Goal: Task Accomplishment & Management: Use online tool/utility

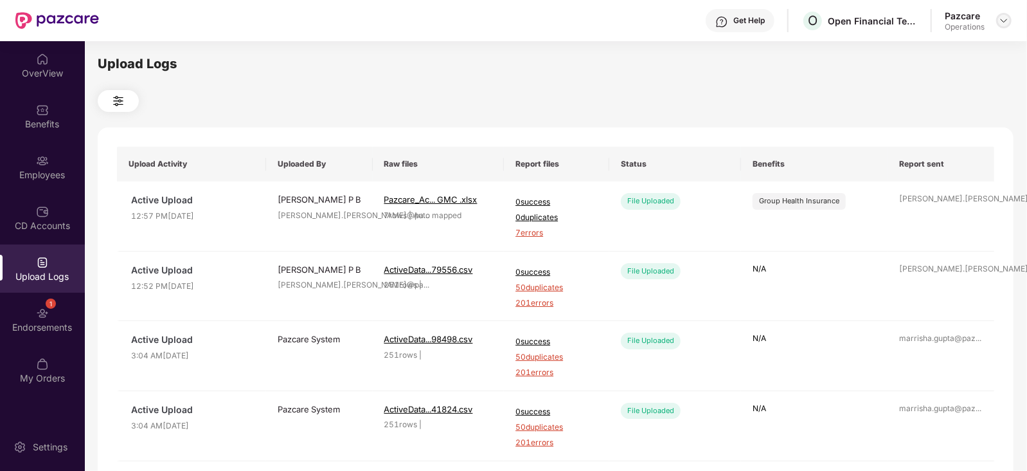
click at [1003, 18] on img at bounding box center [1004, 20] width 10 height 10
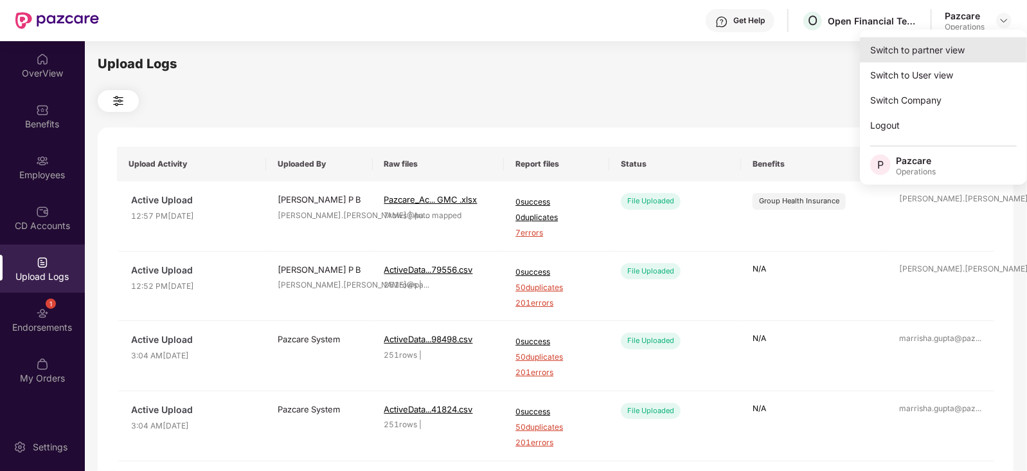
click at [939, 44] on div "Switch to partner view" at bounding box center [943, 49] width 167 height 25
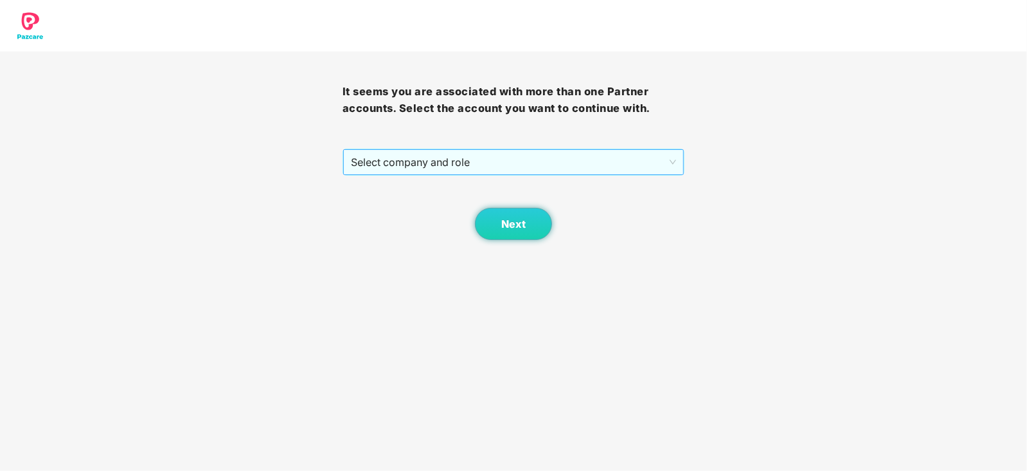
click at [489, 168] on span "Select company and role" at bounding box center [514, 162] width 326 height 24
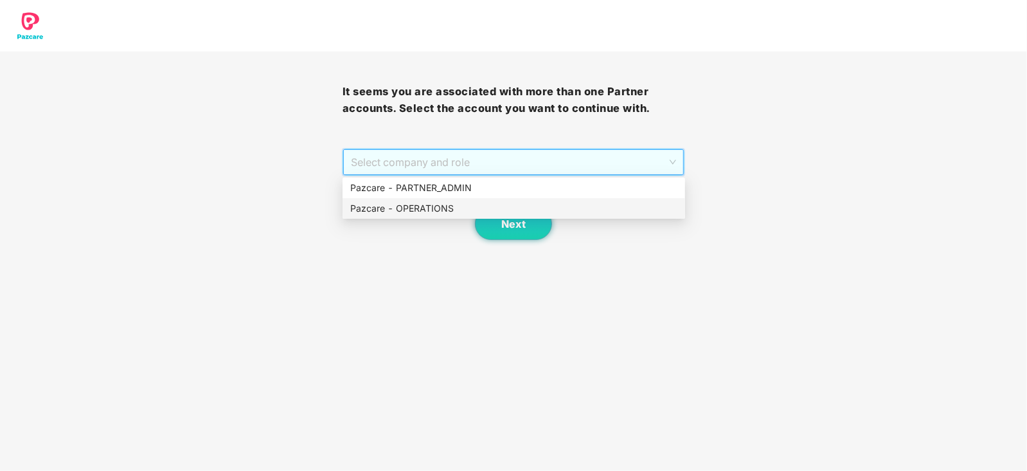
click at [438, 210] on div "Pazcare - OPERATIONS" at bounding box center [513, 208] width 327 height 14
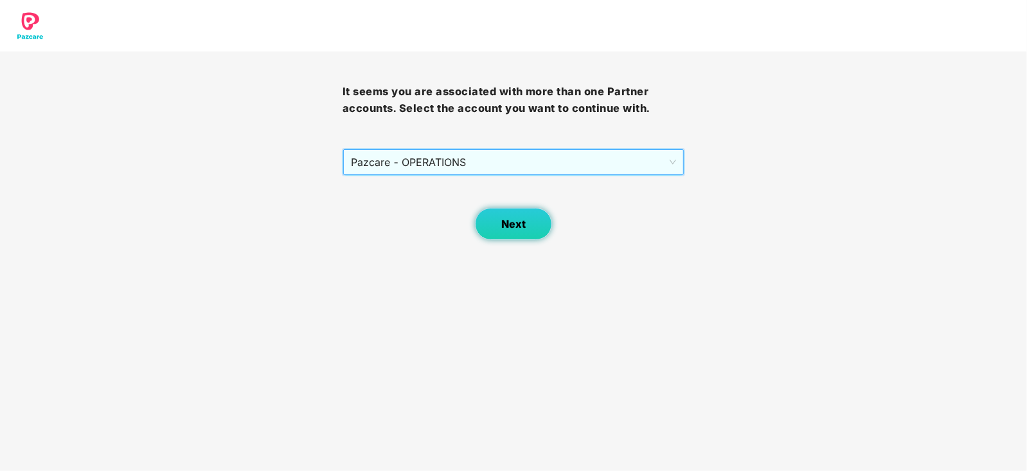
click at [501, 218] on span "Next" at bounding box center [513, 224] width 24 height 12
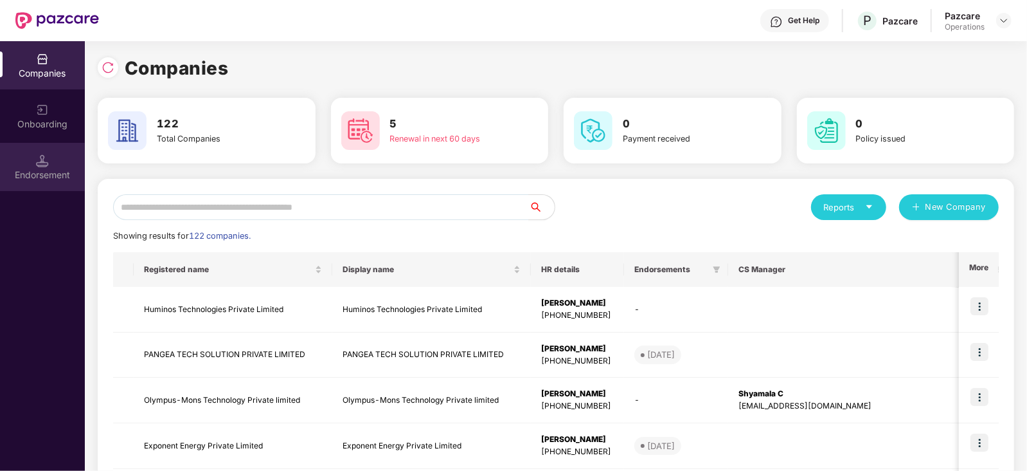
click at [29, 185] on div "Endorsement" at bounding box center [42, 167] width 85 height 48
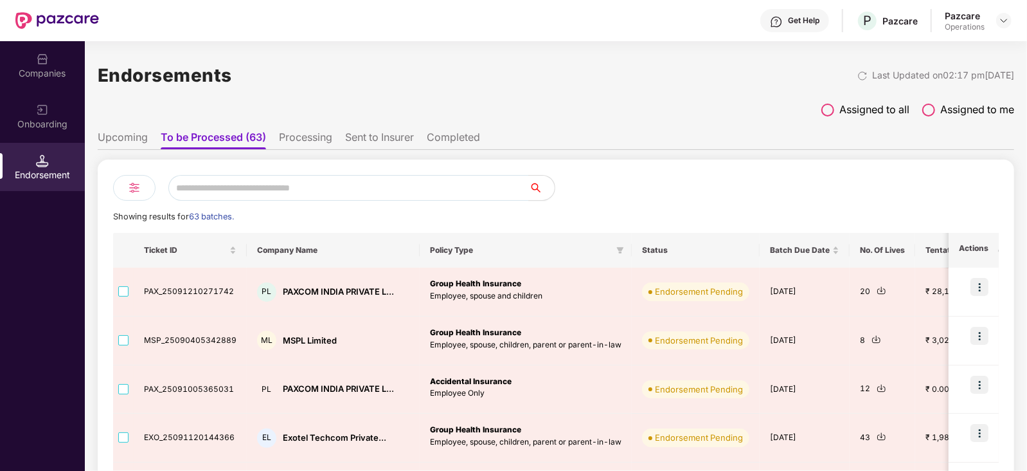
click at [50, 74] on div "Companies" at bounding box center [42, 73] width 85 height 13
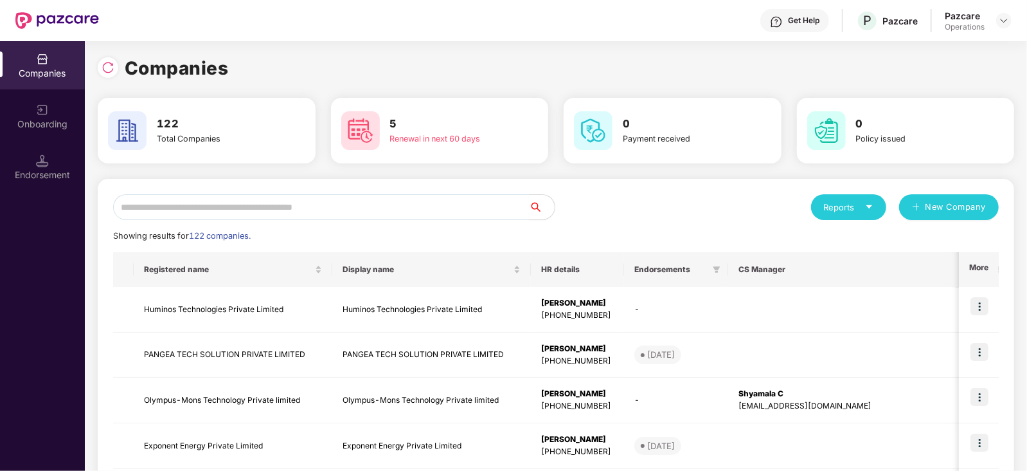
click at [227, 201] on input "text" at bounding box center [321, 207] width 416 height 26
paste input "**********"
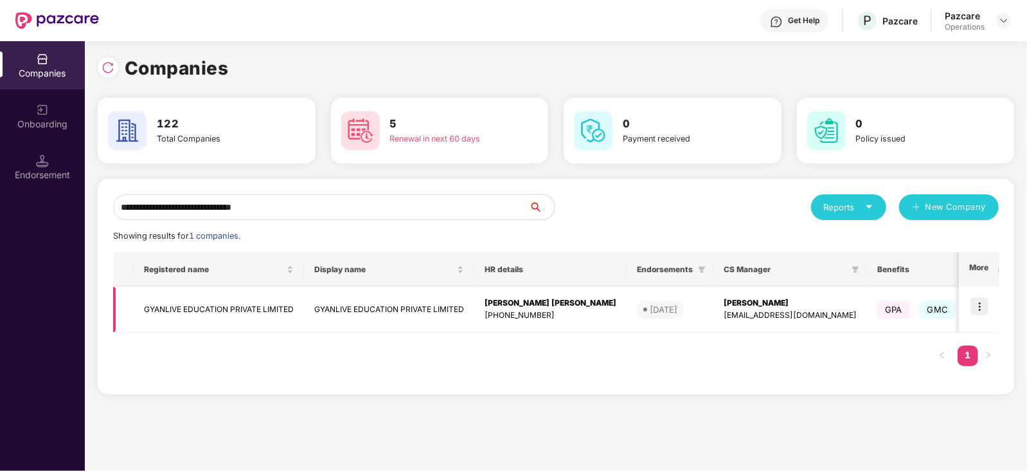
type input "**********"
click at [199, 311] on td "GYANLIVE EDUCATION PRIVATE LIMITED" at bounding box center [219, 310] width 170 height 46
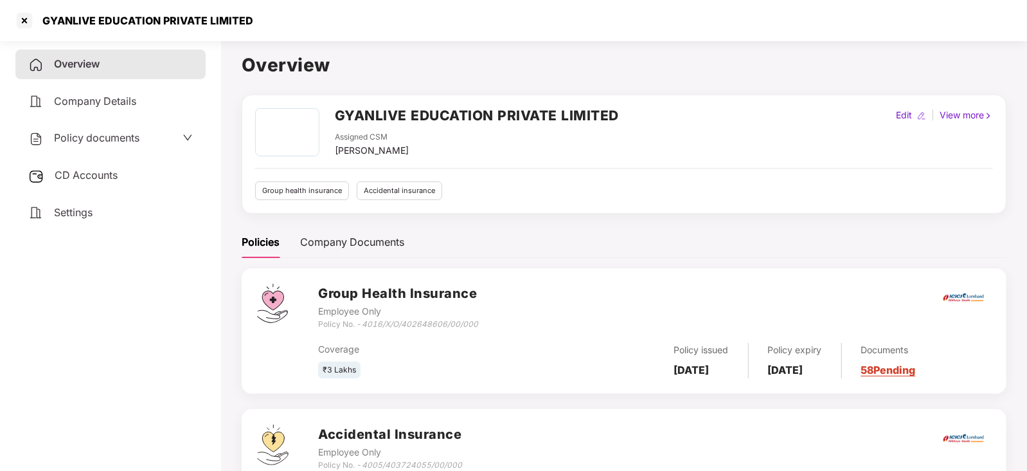
click at [84, 185] on div "CD Accounts" at bounding box center [110, 176] width 190 height 30
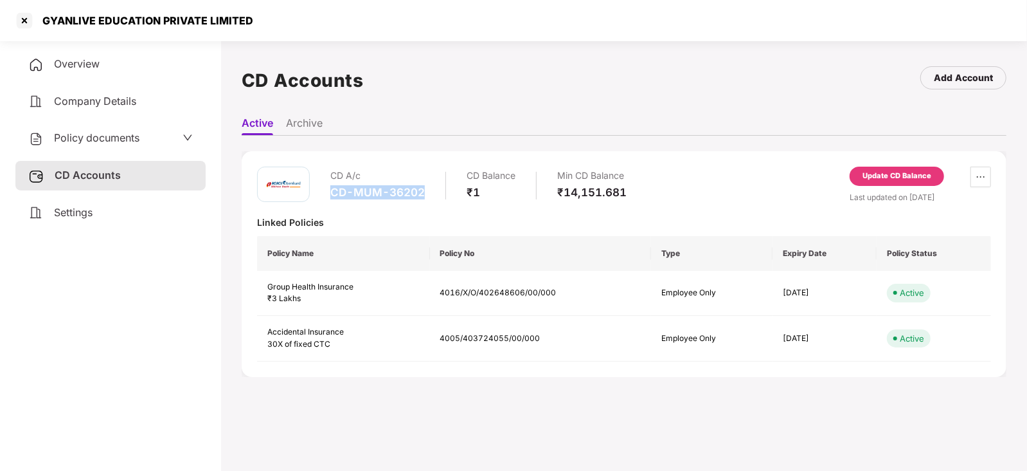
drag, startPoint x: 328, startPoint y: 193, endPoint x: 423, endPoint y: 192, distance: 95.2
click at [423, 192] on div "CD A/c CD-MUM-36202 CD Balance ₹1 Min CD Balance ₹14,151.681" at bounding box center [442, 185] width 370 height 37
copy div "CD-MUM-36202"
click at [26, 26] on div at bounding box center [24, 20] width 21 height 21
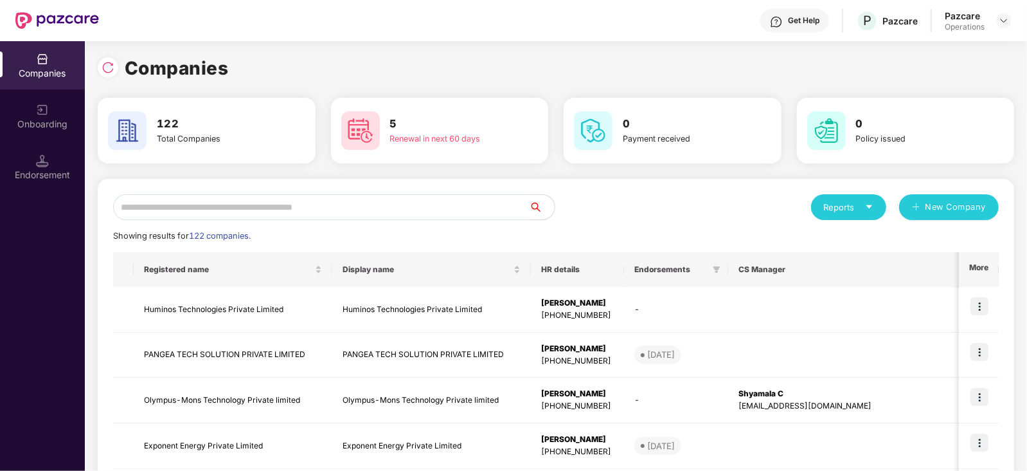
click at [238, 215] on input "text" at bounding box center [321, 207] width 416 height 26
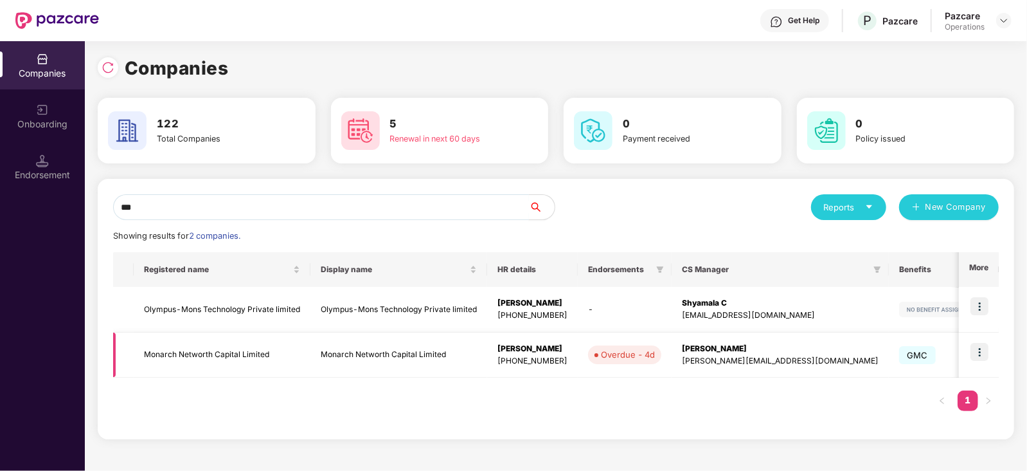
type input "***"
click at [230, 359] on td "Monarch Networth Capital Limited" at bounding box center [222, 355] width 177 height 46
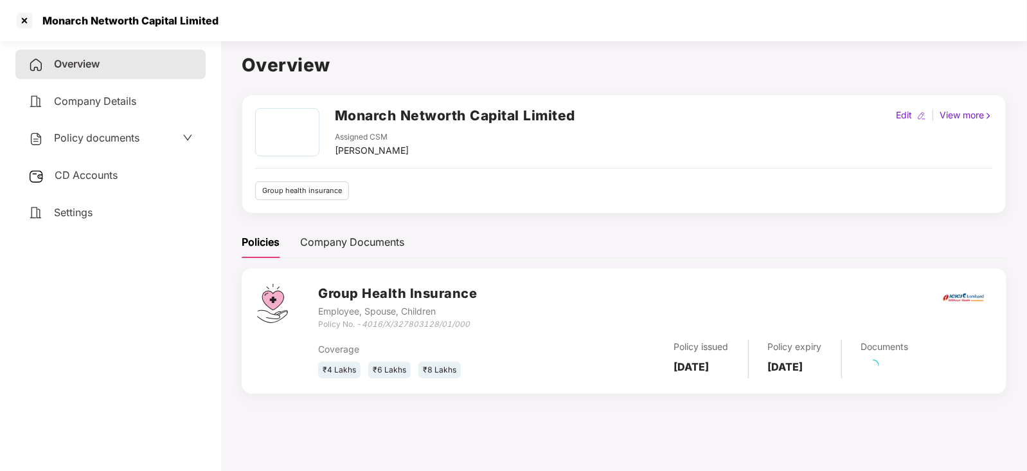
click at [89, 178] on span "CD Accounts" at bounding box center [86, 174] width 63 height 13
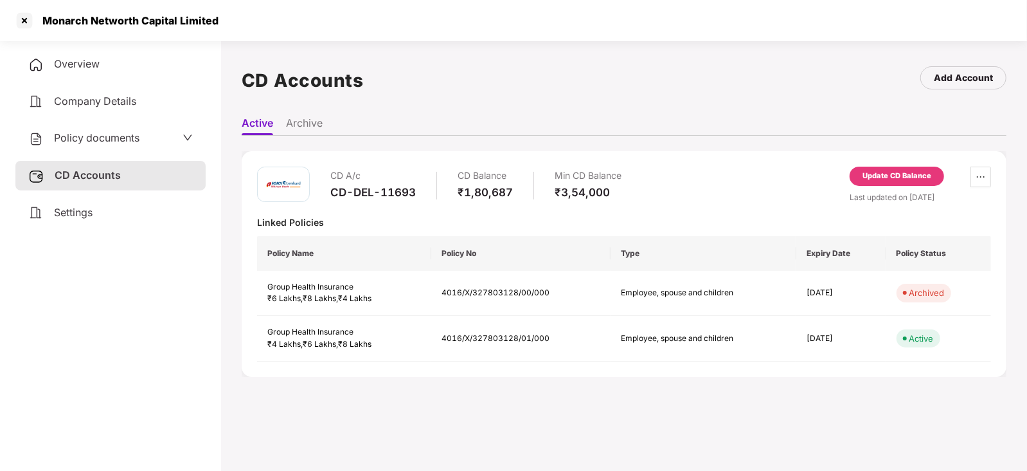
click at [878, 175] on div "Update CD Balance" at bounding box center [897, 176] width 69 height 12
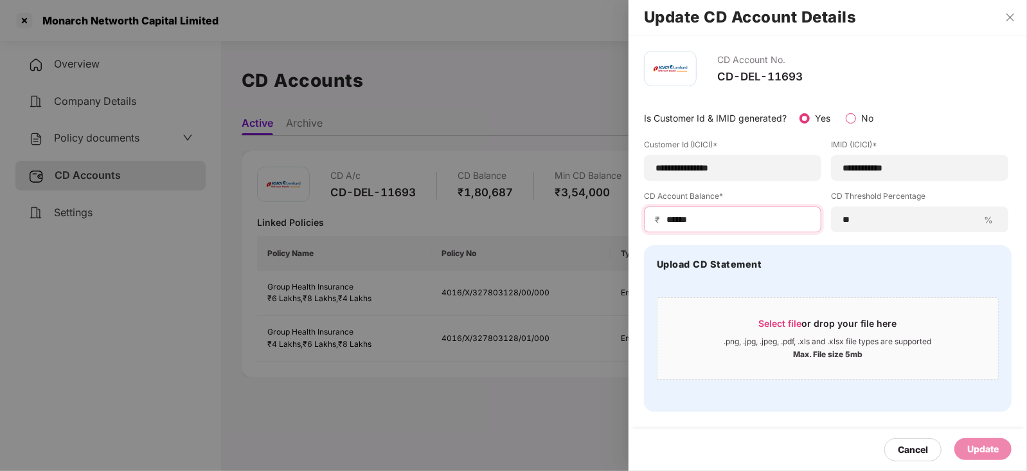
drag, startPoint x: 724, startPoint y: 215, endPoint x: 644, endPoint y: 222, distance: 80.0
click at [644, 222] on div "₹ ******" at bounding box center [732, 219] width 177 height 26
paste input
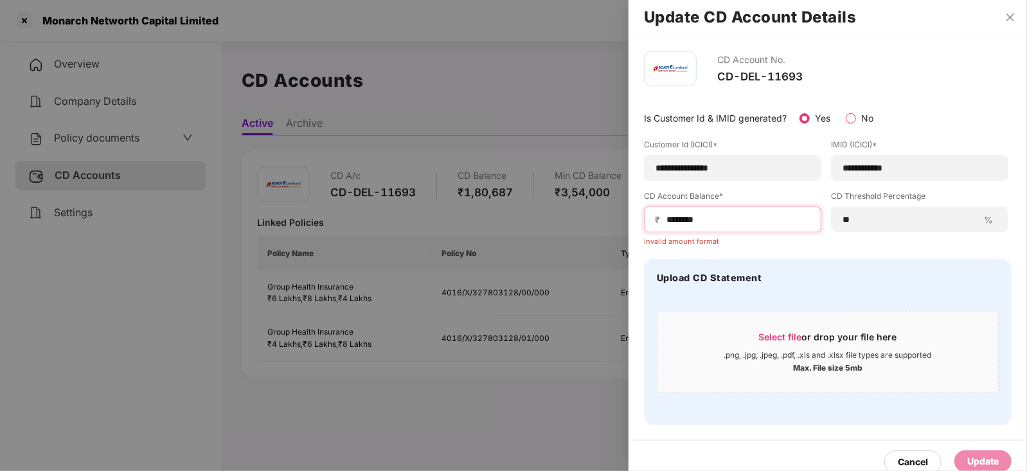
click at [672, 221] on input "******" at bounding box center [737, 220] width 145 height 14
click at [668, 223] on input "******" at bounding box center [737, 220] width 145 height 14
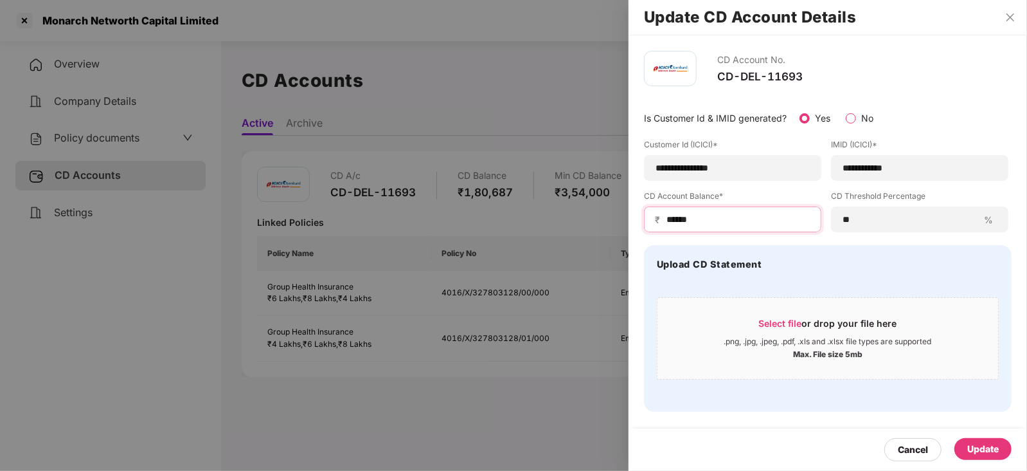
type input "******"
click at [988, 447] on div "Update" at bounding box center [984, 449] width 32 height 14
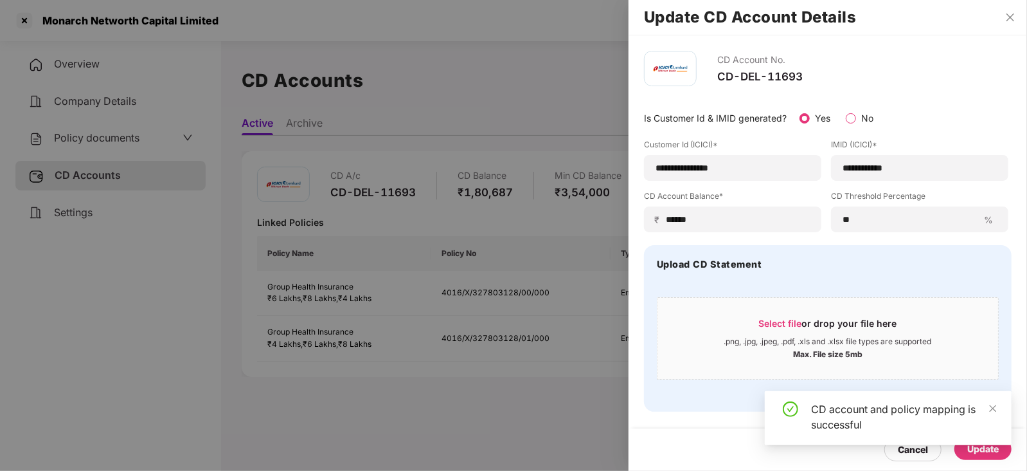
click at [99, 152] on div at bounding box center [513, 235] width 1027 height 471
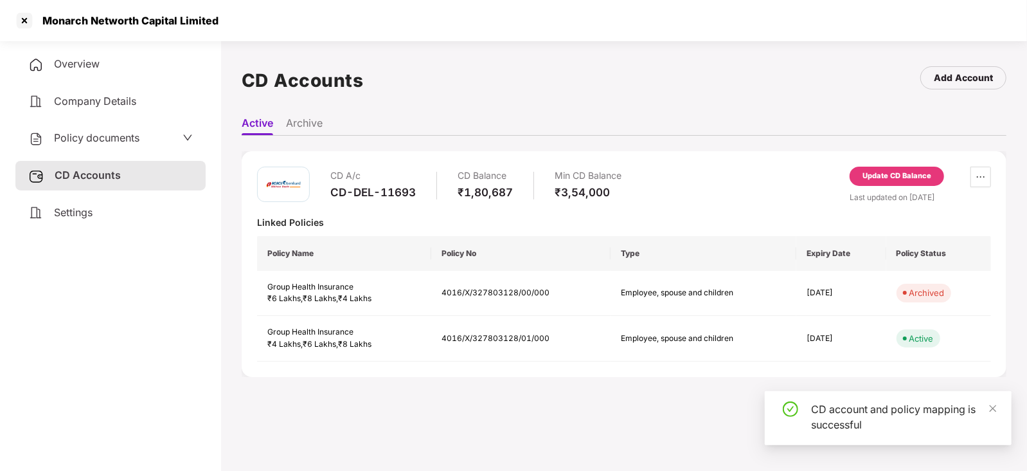
click at [96, 140] on span "Policy documents" at bounding box center [97, 137] width 86 height 13
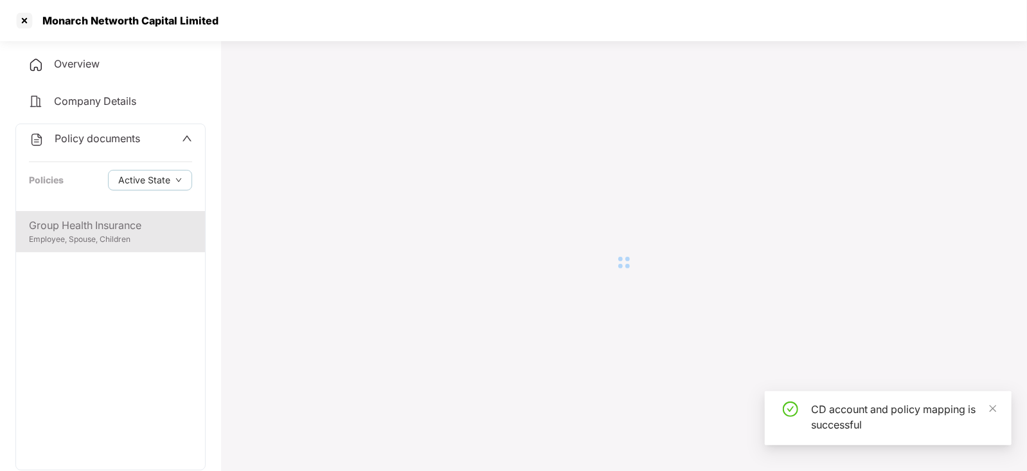
click at [105, 213] on div "Group Health Insurance Employee, Spouse, Children" at bounding box center [110, 231] width 189 height 41
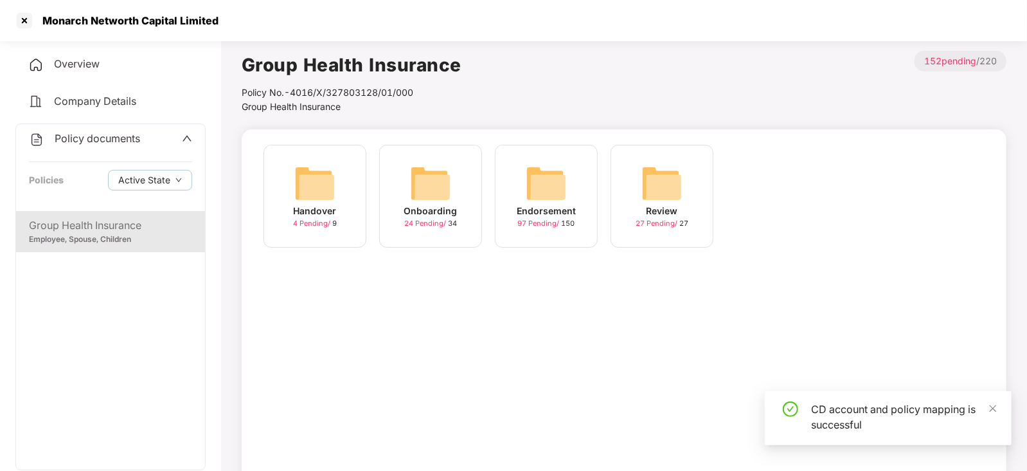
click at [556, 186] on img at bounding box center [546, 183] width 41 height 41
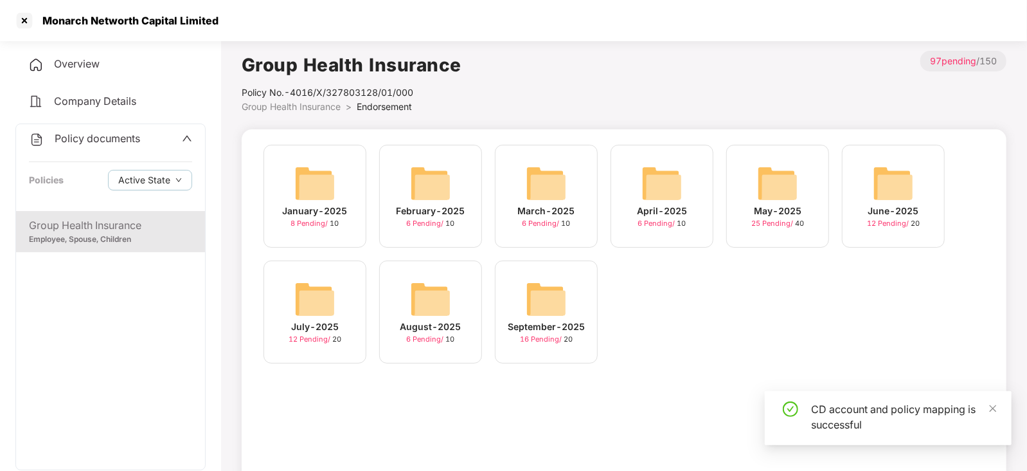
click at [557, 294] on img at bounding box center [546, 298] width 41 height 41
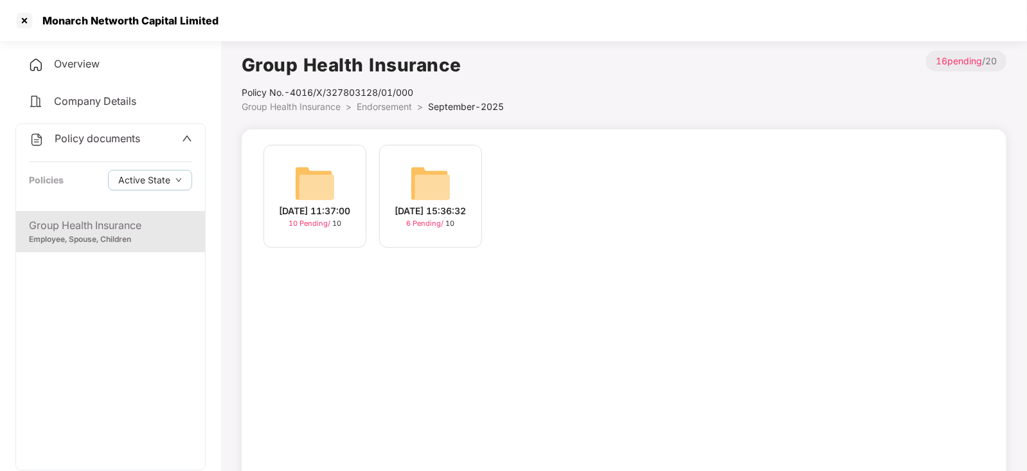
drag, startPoint x: 311, startPoint y: 191, endPoint x: 338, endPoint y: 191, distance: 27.0
click at [312, 192] on img at bounding box center [314, 183] width 41 height 41
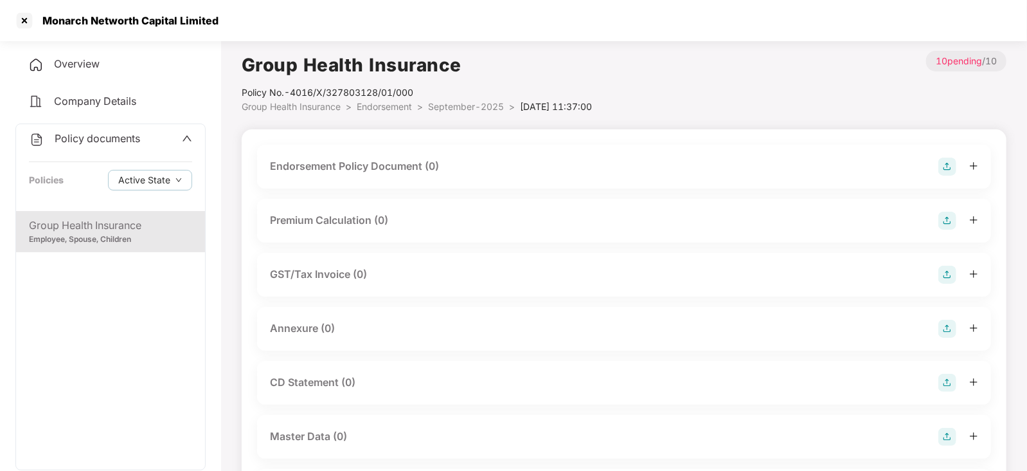
click at [951, 167] on img at bounding box center [948, 167] width 18 height 18
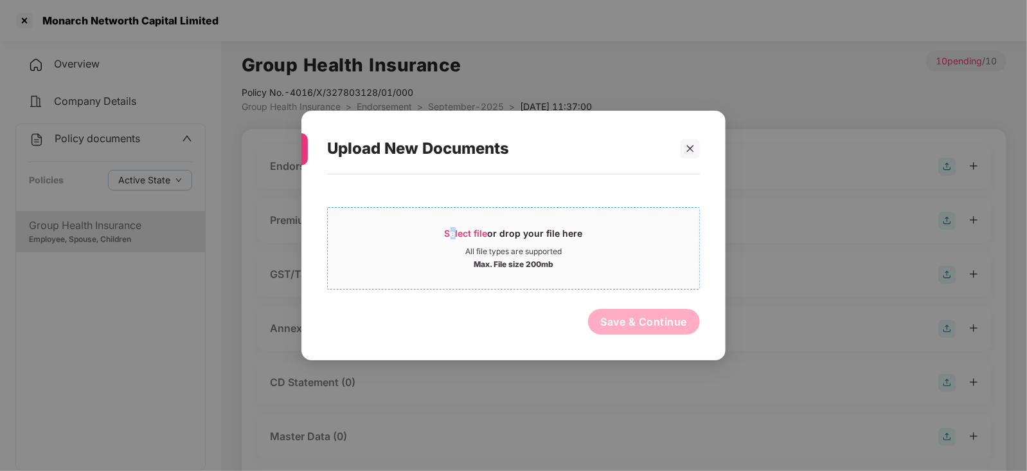
click at [455, 234] on span "Select file" at bounding box center [466, 233] width 43 height 11
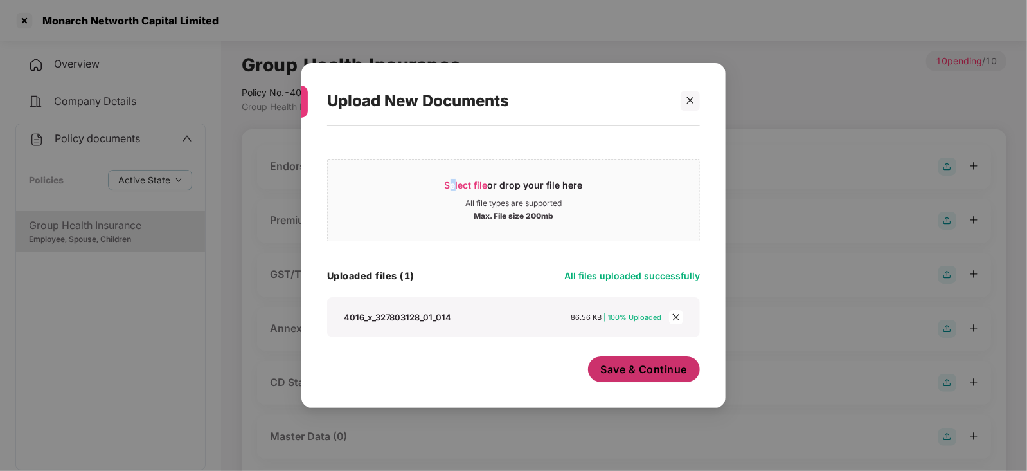
click at [616, 359] on button "Save & Continue" at bounding box center [644, 369] width 113 height 26
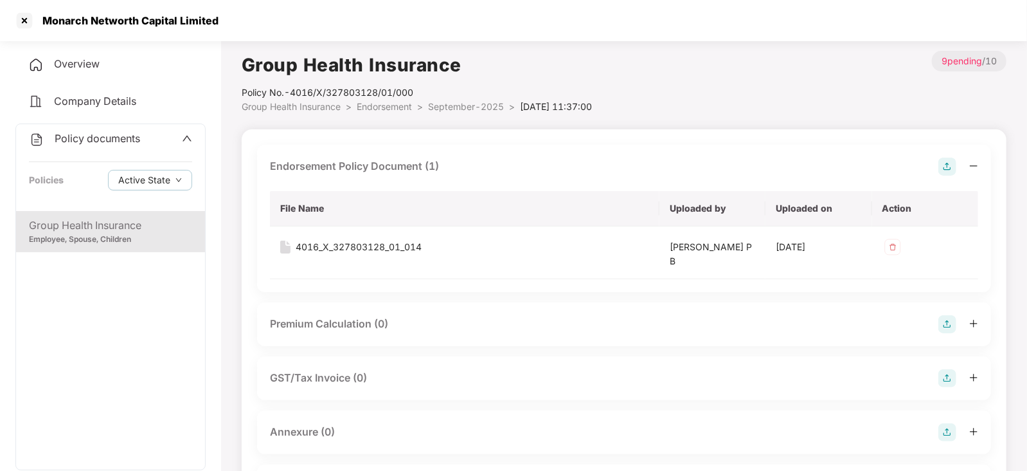
click at [945, 329] on img at bounding box center [948, 324] width 18 height 18
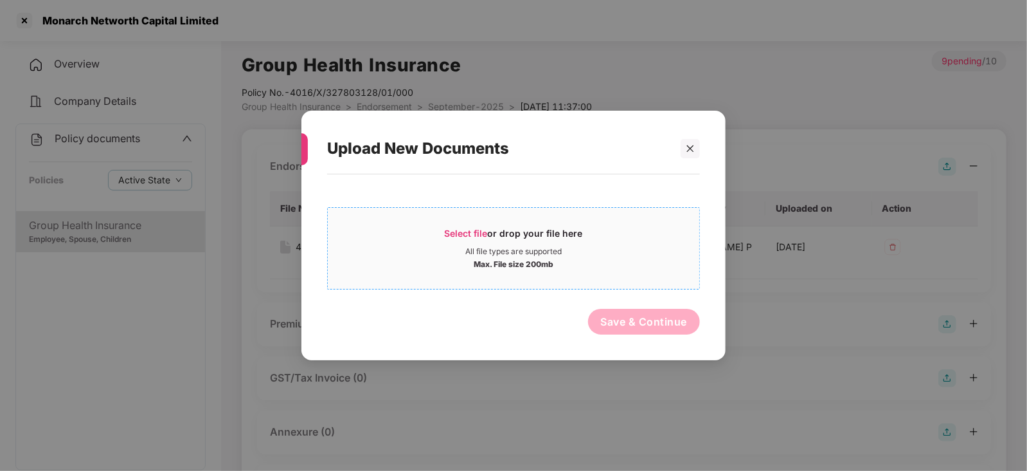
click at [462, 229] on span "Select file" at bounding box center [466, 233] width 43 height 11
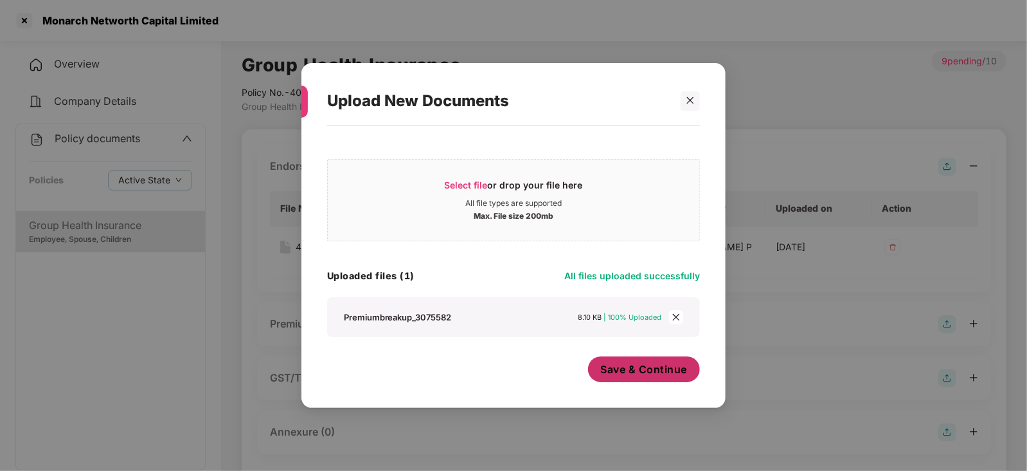
click at [653, 379] on button "Save & Continue" at bounding box center [644, 369] width 113 height 26
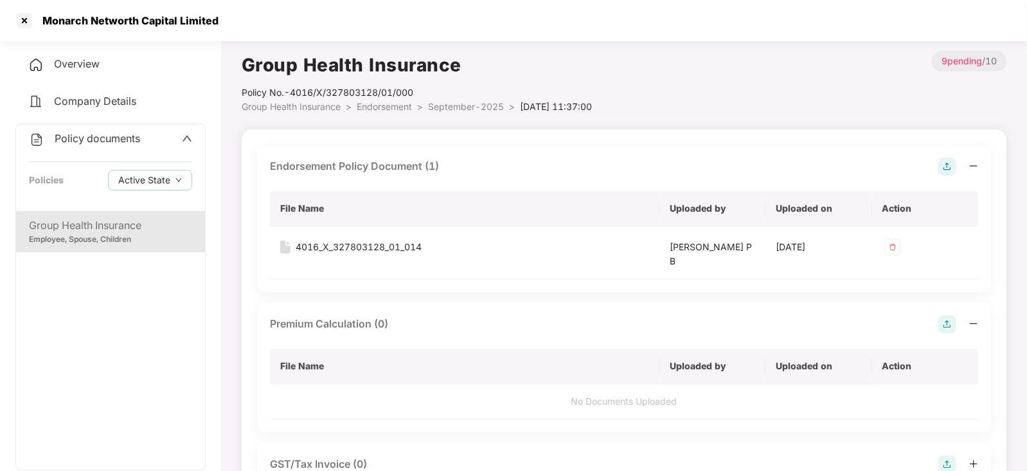
scroll to position [160, 0]
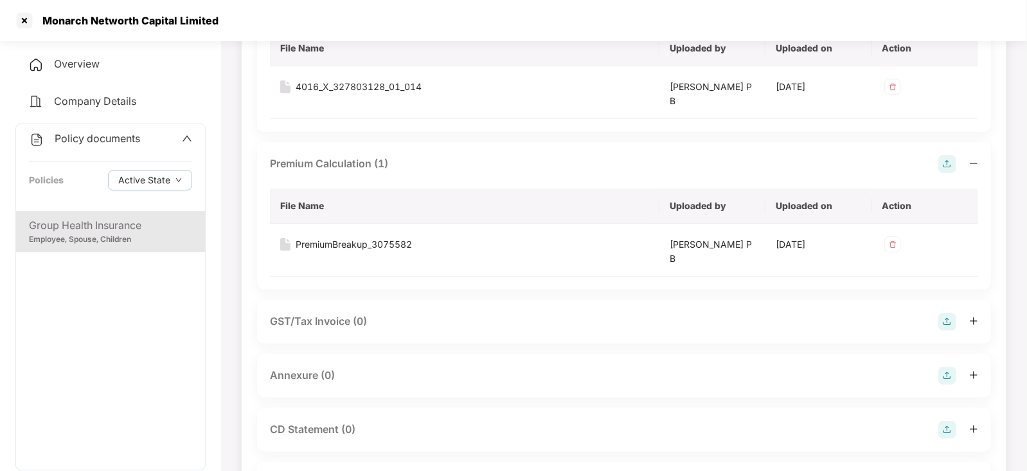
click at [946, 375] on img at bounding box center [948, 375] width 18 height 18
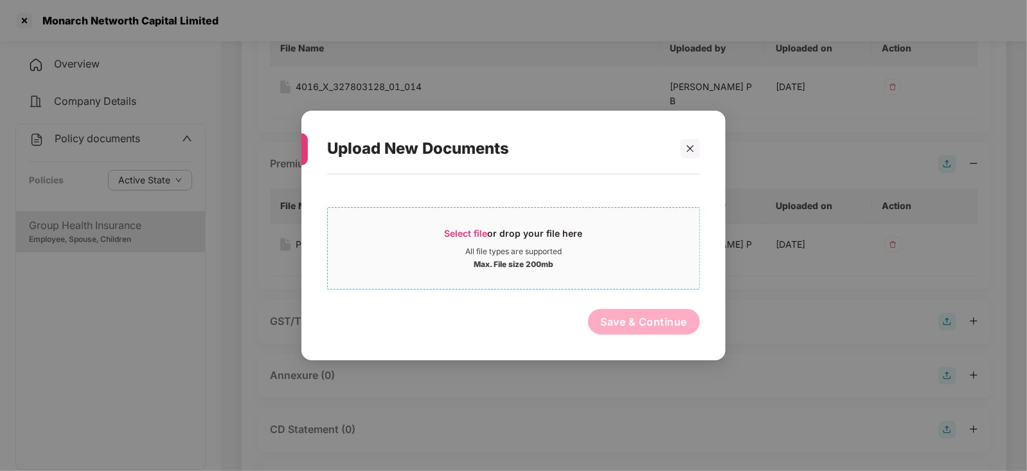
click at [463, 235] on span "Select file" at bounding box center [466, 233] width 43 height 11
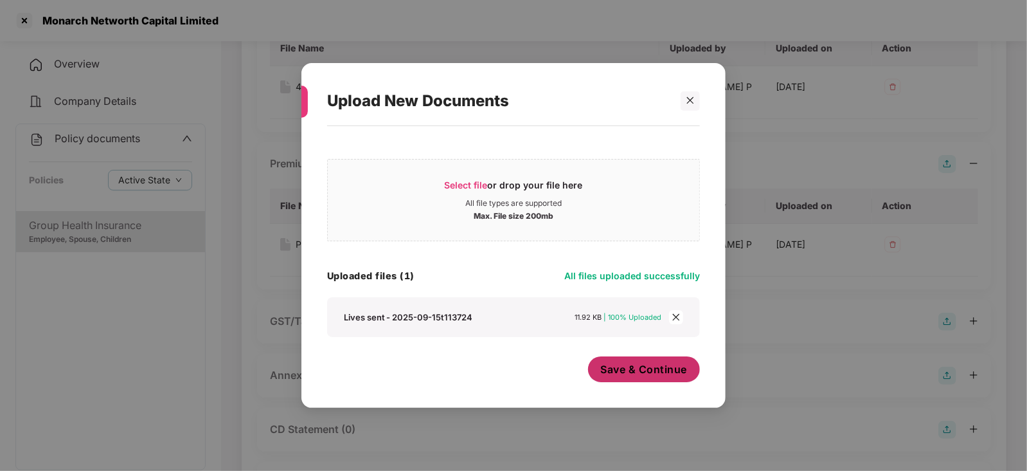
click at [645, 370] on span "Save & Continue" at bounding box center [644, 369] width 87 height 14
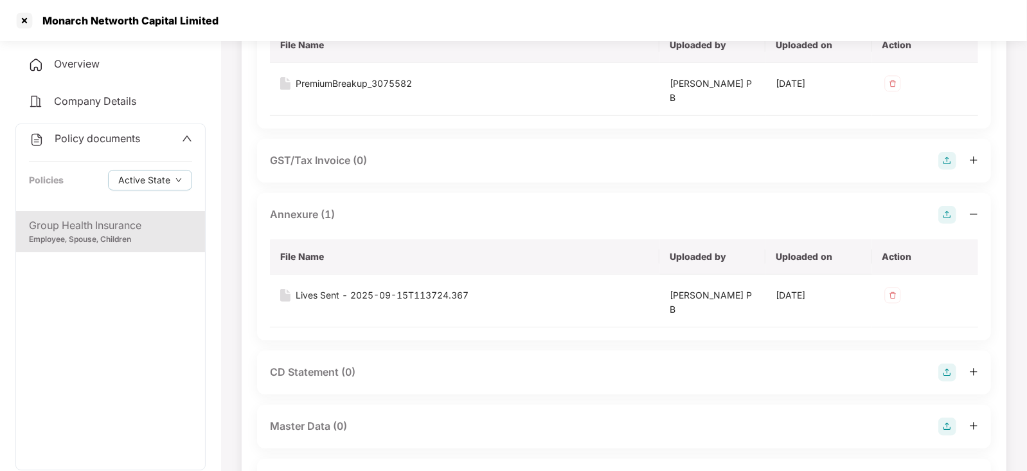
scroll to position [321, 0]
click at [948, 419] on img at bounding box center [948, 426] width 18 height 18
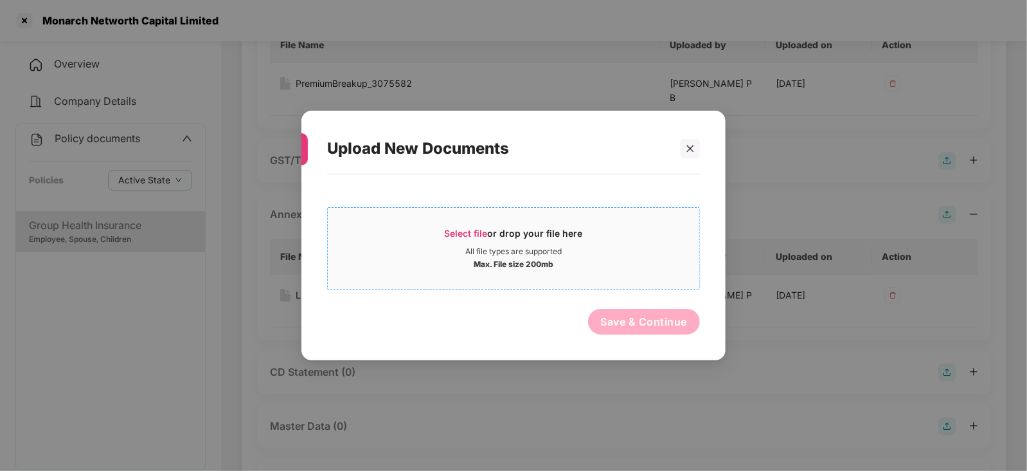
click at [474, 238] on div "Select file or drop your file here" at bounding box center [514, 236] width 138 height 19
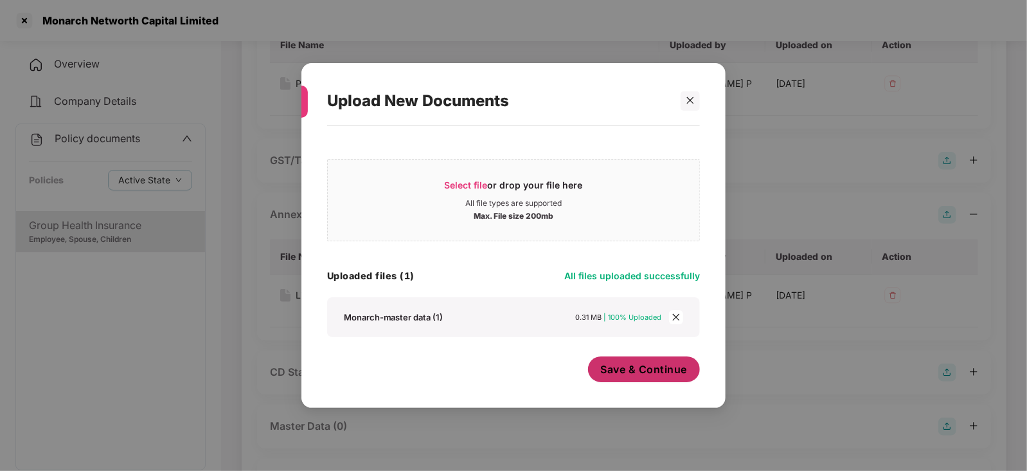
click at [633, 368] on span "Save & Continue" at bounding box center [644, 369] width 87 height 14
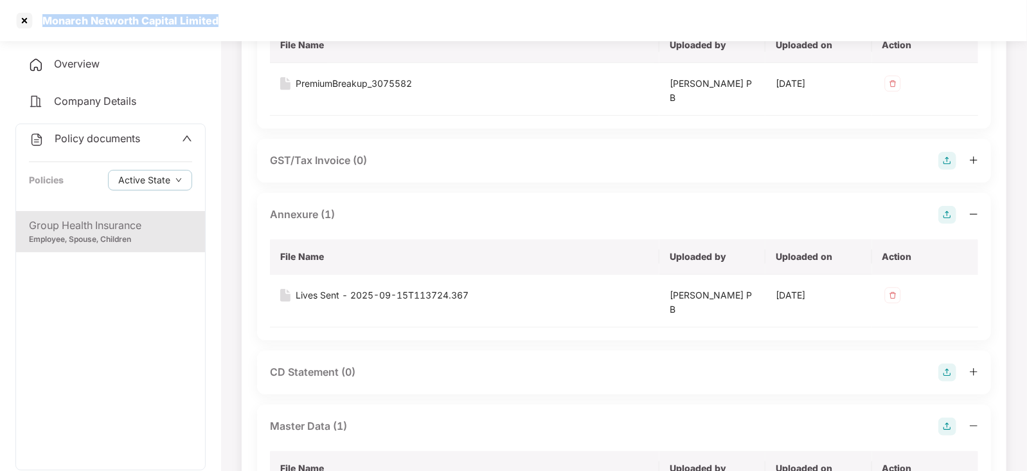
drag, startPoint x: 42, startPoint y: 18, endPoint x: 224, endPoint y: 27, distance: 181.5
click at [224, 27] on div "Monarch Networth Capital Limited" at bounding box center [513, 20] width 1027 height 41
copy div "Monarch Networth Capital Limited"
click at [26, 19] on div at bounding box center [24, 20] width 21 height 21
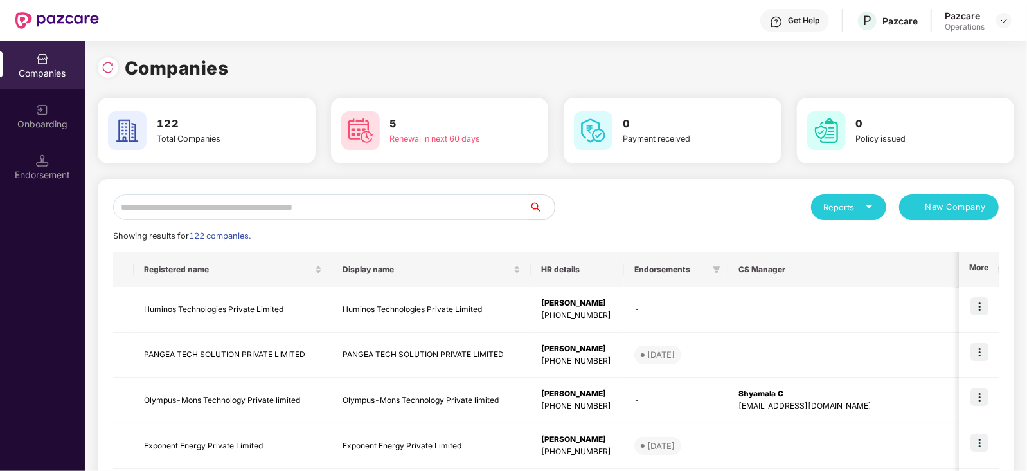
scroll to position [0, 0]
click at [327, 213] on input "text" at bounding box center [321, 207] width 416 height 26
paste input "**********"
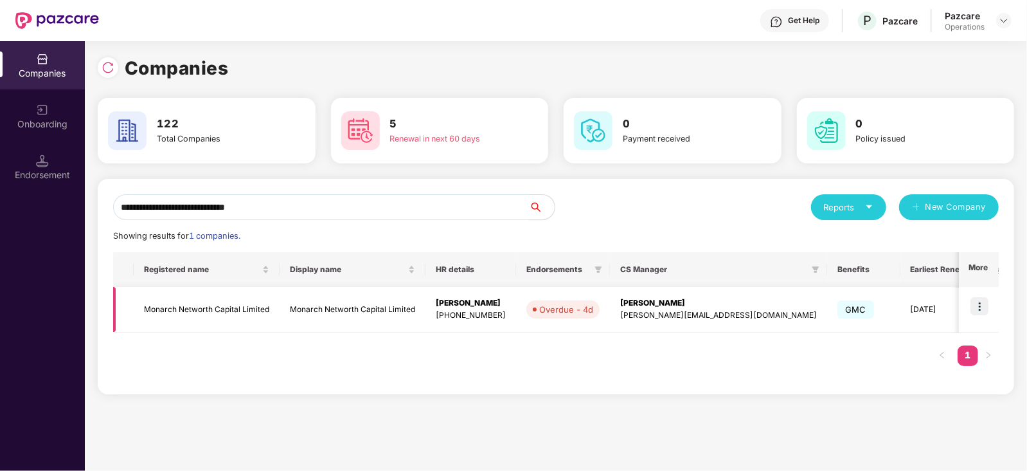
type input "**********"
click at [980, 306] on img at bounding box center [980, 306] width 18 height 18
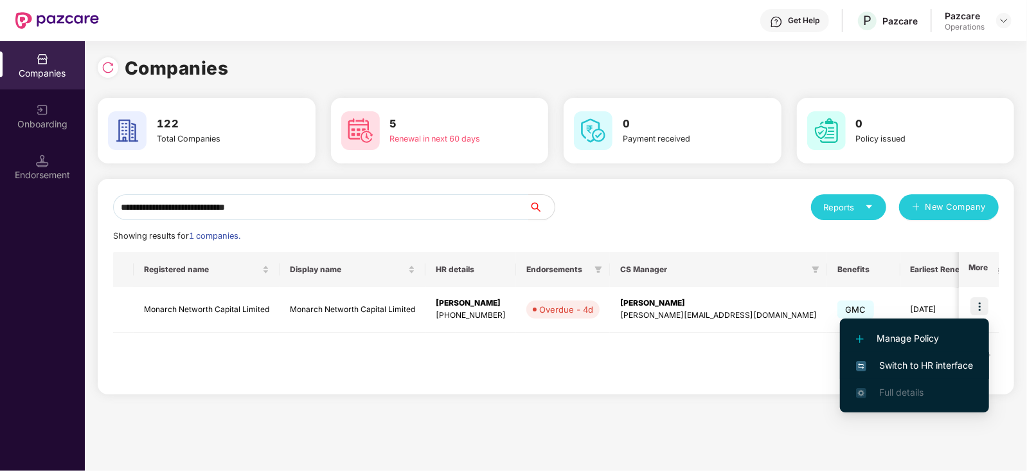
click at [941, 361] on span "Switch to HR interface" at bounding box center [914, 365] width 117 height 14
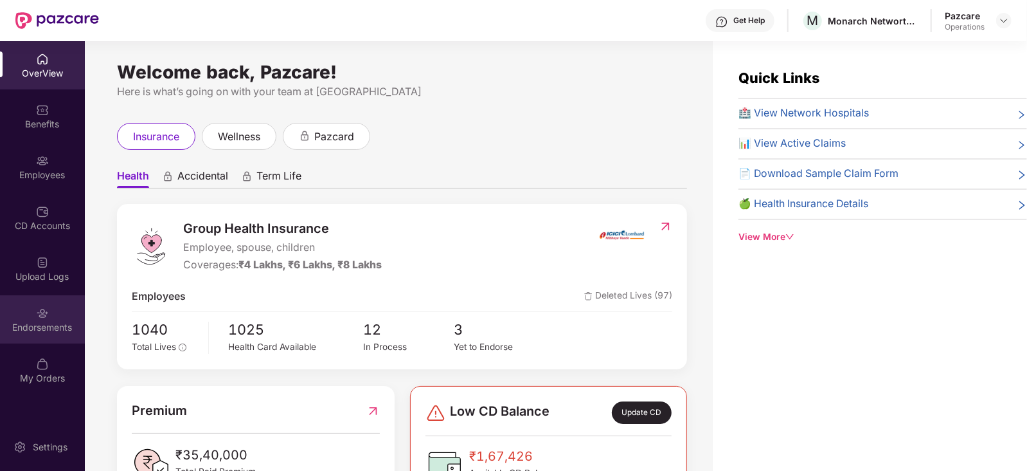
click at [22, 334] on div "Endorsements" at bounding box center [42, 319] width 85 height 48
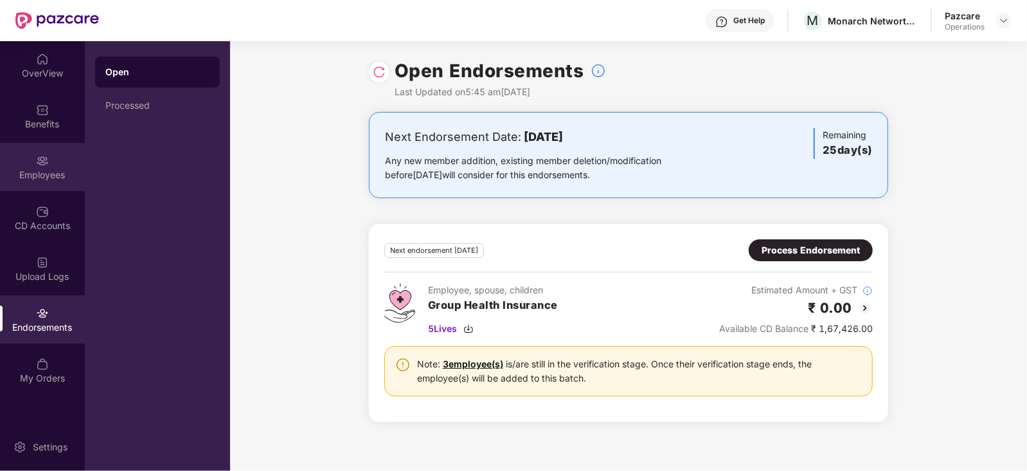
click at [68, 166] on div "Employees" at bounding box center [42, 167] width 85 height 48
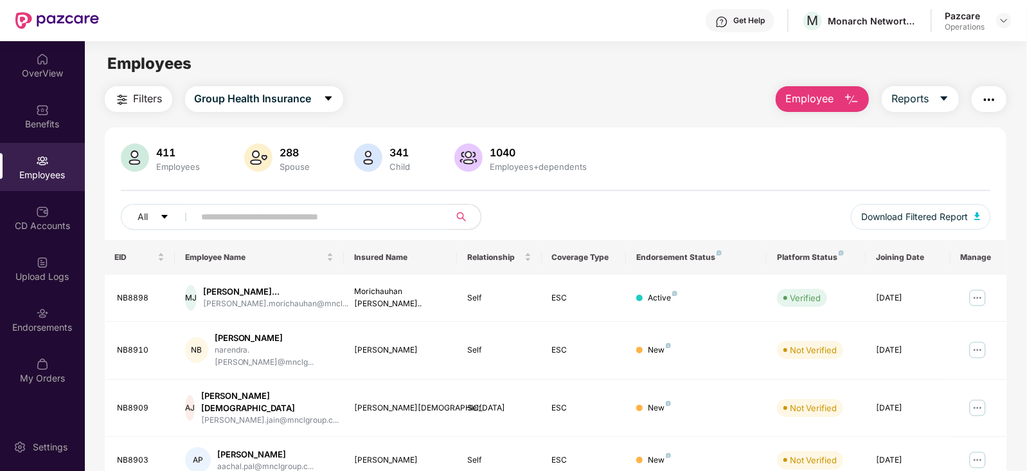
click at [143, 108] on button "Filters" at bounding box center [139, 99] width 68 height 26
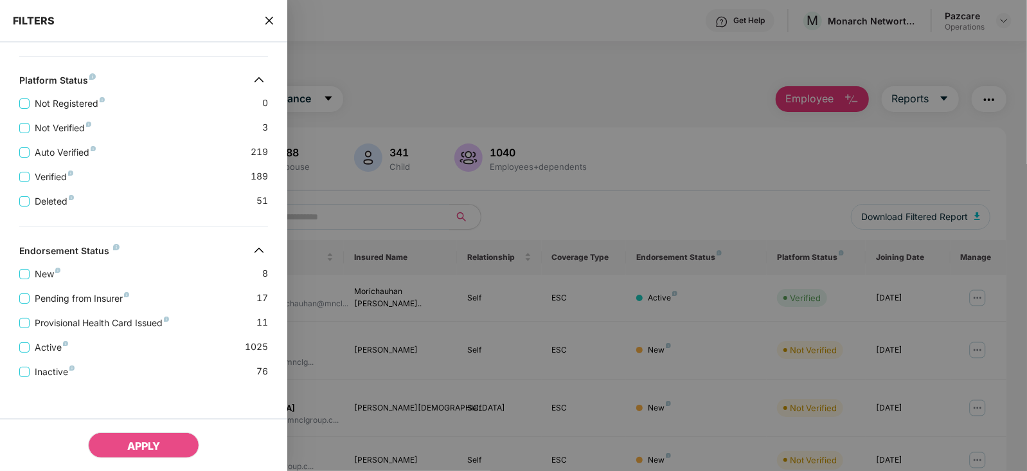
scroll to position [344, 0]
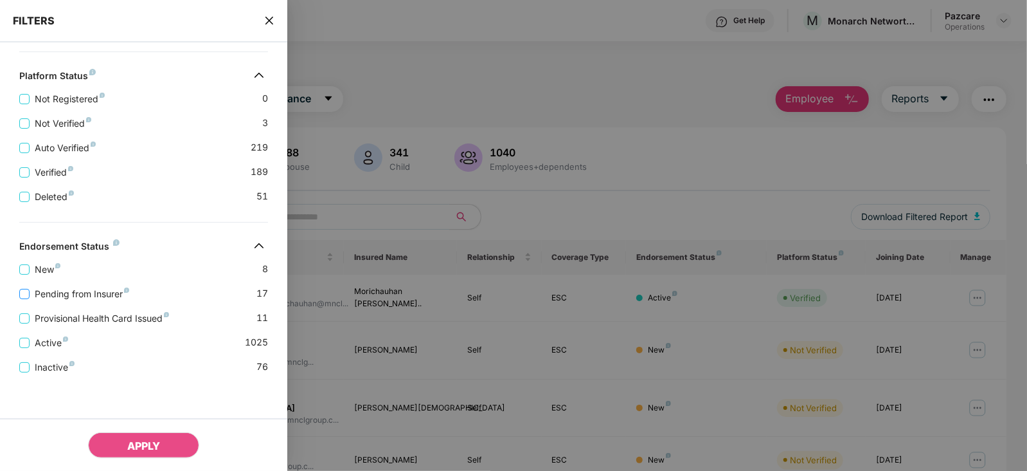
click at [113, 294] on span "Pending from Insurer" at bounding box center [82, 294] width 105 height 14
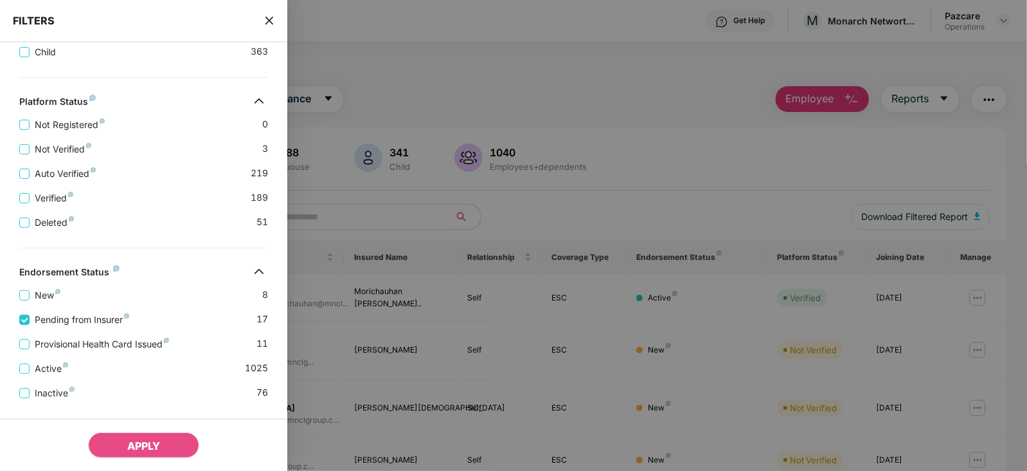
click at [109, 353] on div "Active 1025" at bounding box center [143, 363] width 249 height 24
click at [107, 348] on span "Provisional Health Card Issued" at bounding box center [102, 344] width 145 height 14
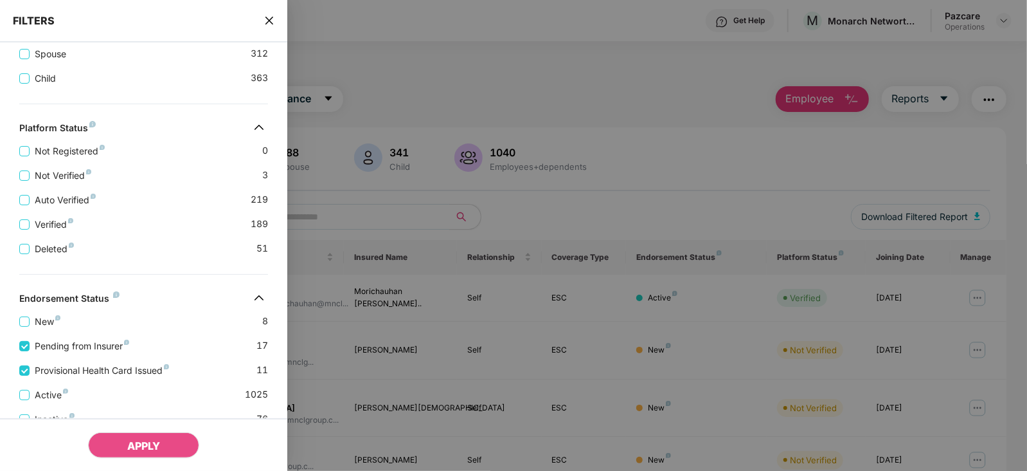
click at [281, 26] on div "FILTERS" at bounding box center [143, 21] width 287 height 42
click at [272, 21] on icon "close" at bounding box center [269, 20] width 10 height 10
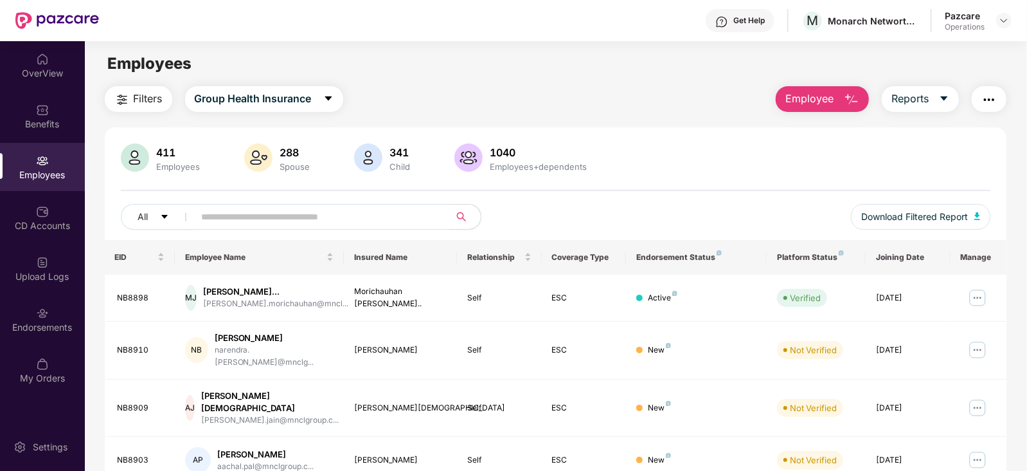
click at [988, 98] on img "button" at bounding box center [989, 99] width 15 height 15
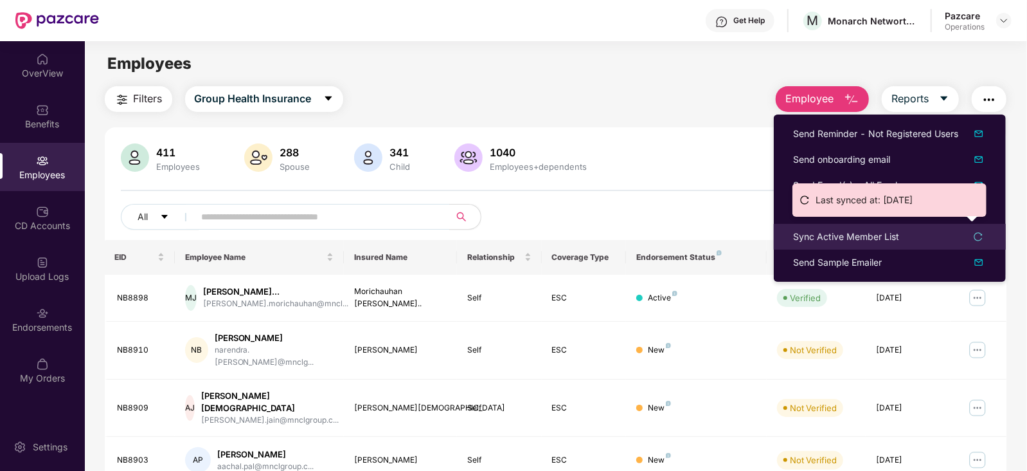
click at [829, 236] on div "Sync Active Member List" at bounding box center [846, 237] width 106 height 14
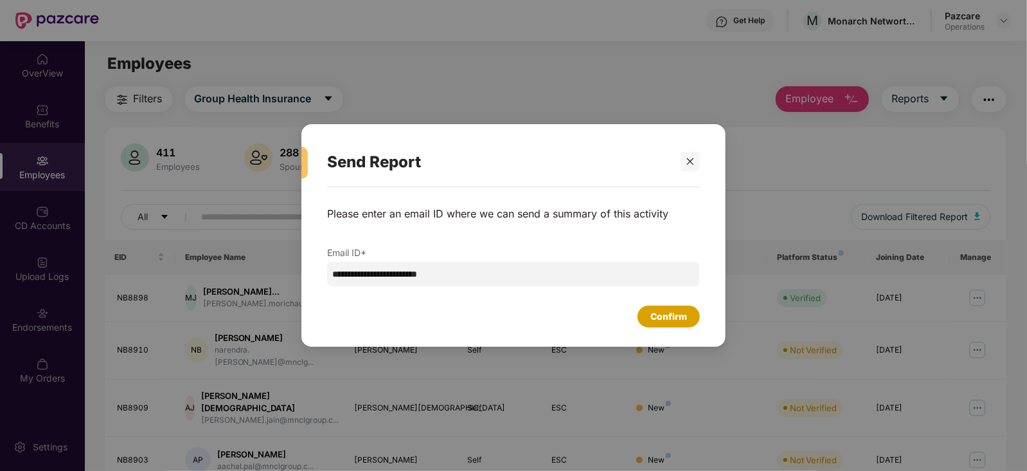
click at [651, 314] on div "Confirm" at bounding box center [669, 316] width 37 height 14
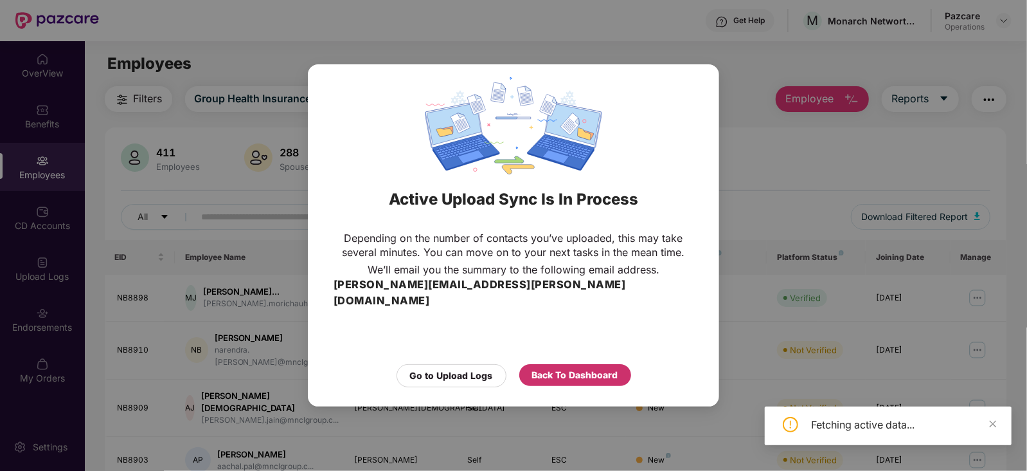
click at [582, 368] on div "Back To Dashboard" at bounding box center [575, 375] width 86 height 14
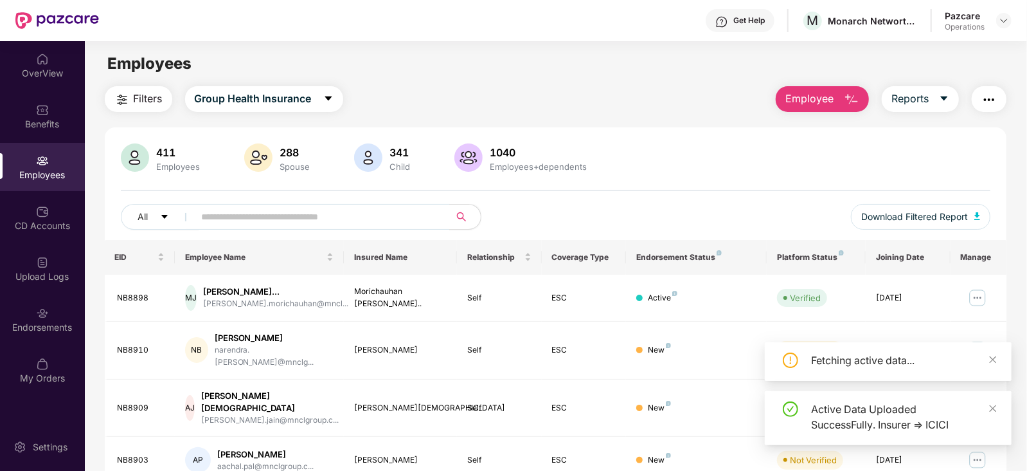
click at [26, 299] on div "Endorsements" at bounding box center [42, 319] width 85 height 48
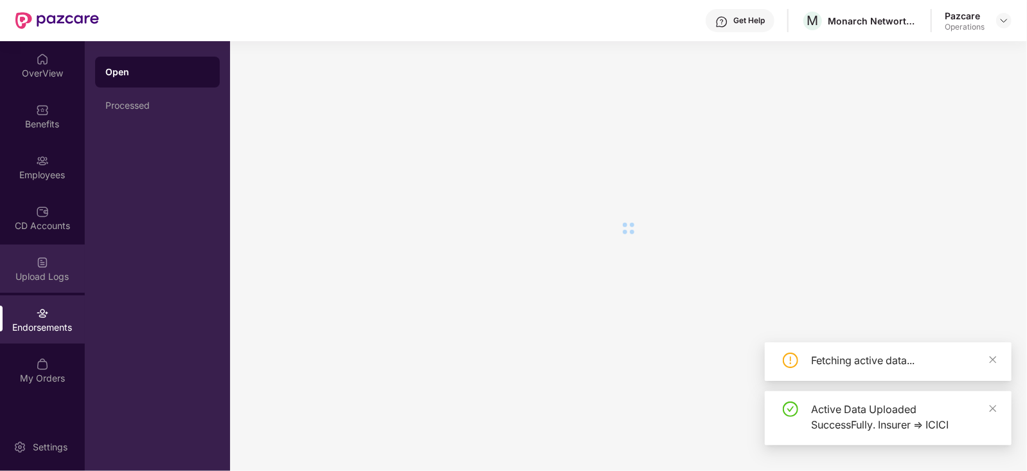
click at [24, 285] on div "Upload Logs" at bounding box center [42, 268] width 85 height 48
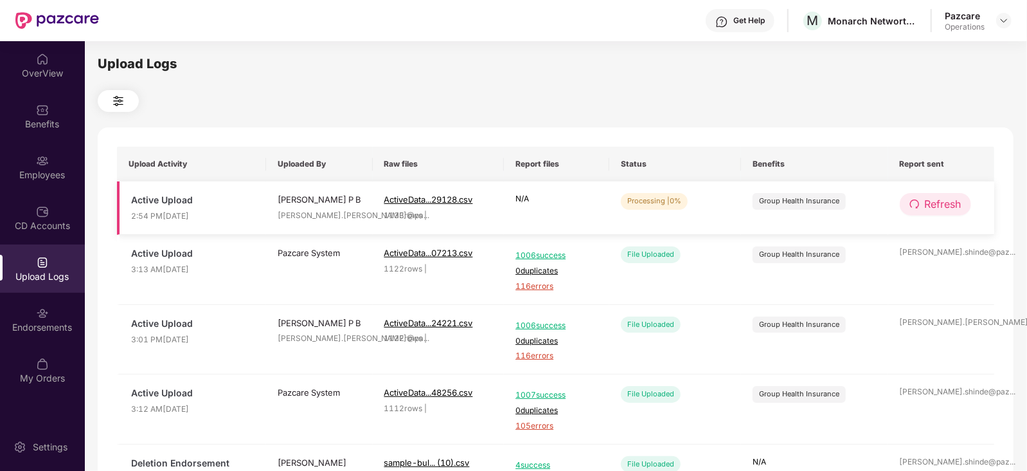
click at [919, 207] on icon "redo" at bounding box center [915, 204] width 10 height 10
click at [1012, 18] on div at bounding box center [1004, 20] width 15 height 15
click at [998, 18] on div at bounding box center [1004, 20] width 15 height 15
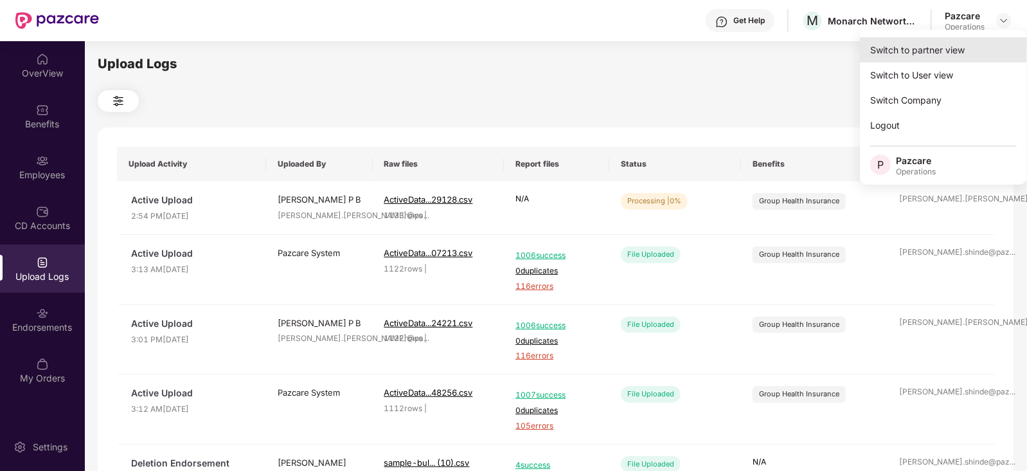
click at [937, 51] on div "Switch to partner view" at bounding box center [943, 49] width 167 height 25
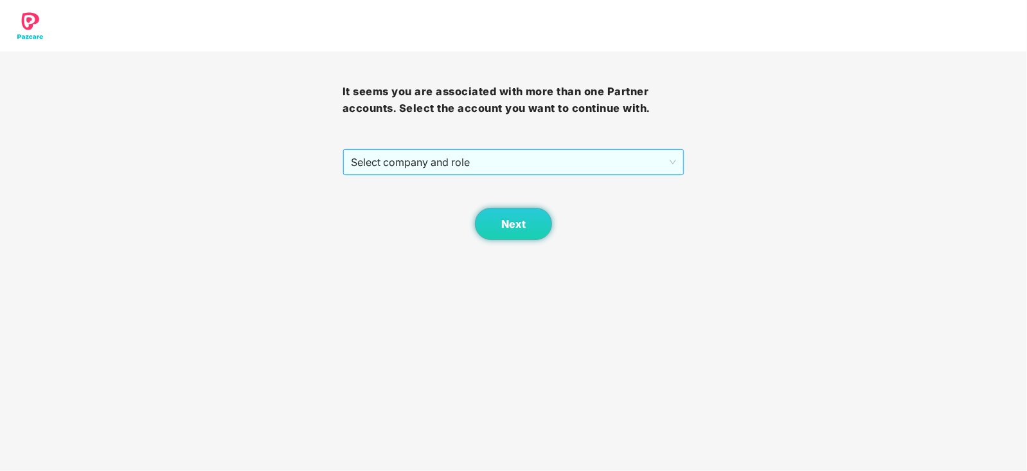
click at [428, 176] on div "Next" at bounding box center [514, 208] width 343 height 64
click at [424, 162] on span "Select company and role" at bounding box center [514, 162] width 326 height 24
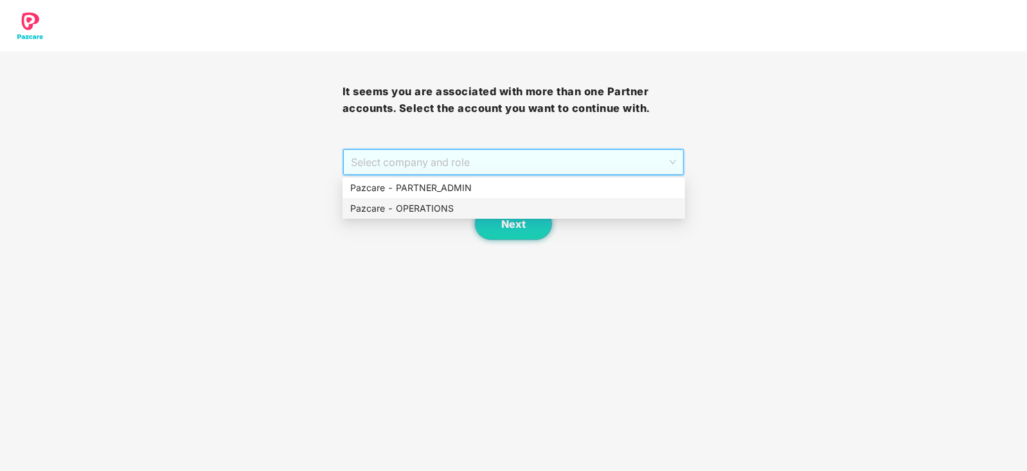
click at [402, 210] on div "Pazcare - OPERATIONS" at bounding box center [513, 208] width 327 height 14
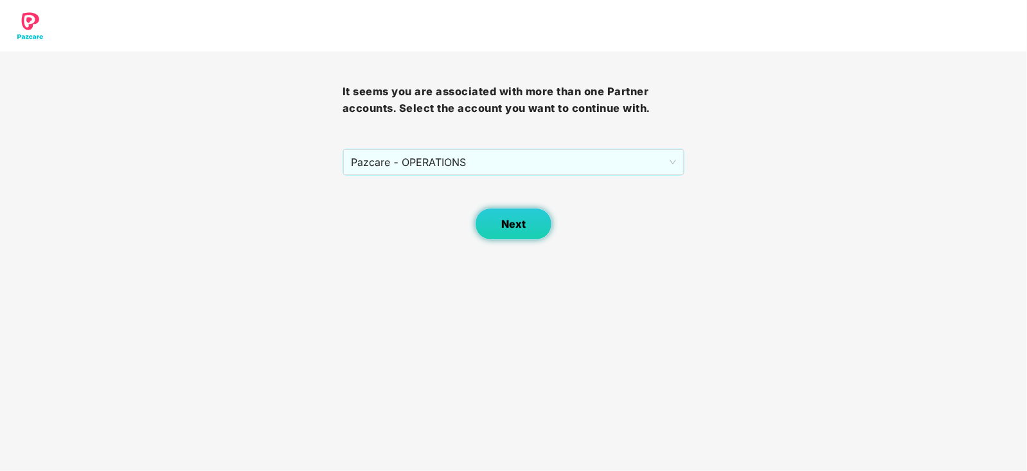
click at [506, 220] on span "Next" at bounding box center [513, 224] width 24 height 12
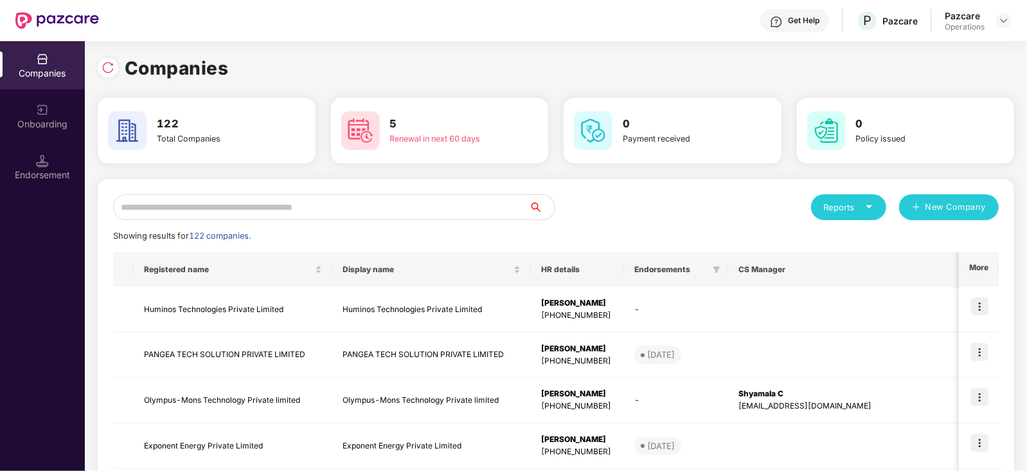
click at [257, 214] on input "text" at bounding box center [321, 207] width 416 height 26
click at [48, 172] on div "Endorsement" at bounding box center [42, 174] width 85 height 13
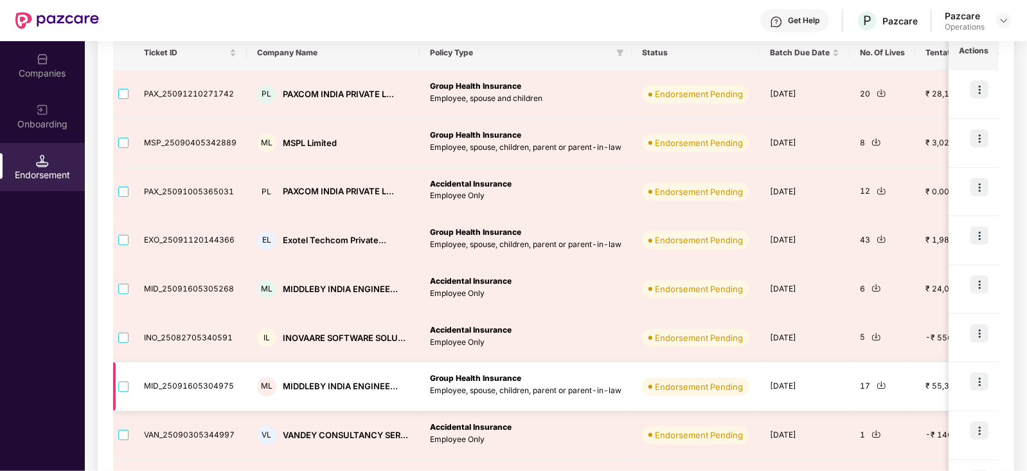
scroll to position [160, 0]
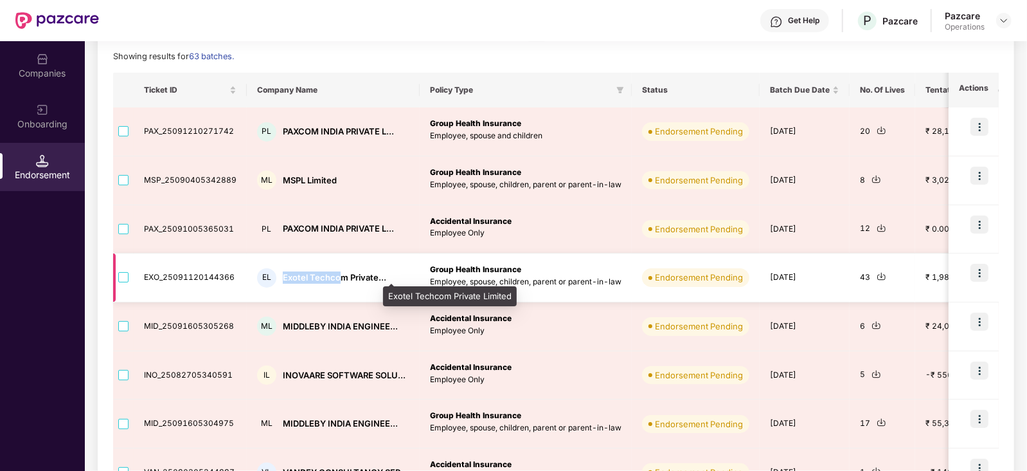
drag, startPoint x: 282, startPoint y: 278, endPoint x: 340, endPoint y: 278, distance: 58.5
click at [340, 278] on div "Exotel Techcom Private..." at bounding box center [335, 277] width 104 height 12
copy div "Exotel Techco"
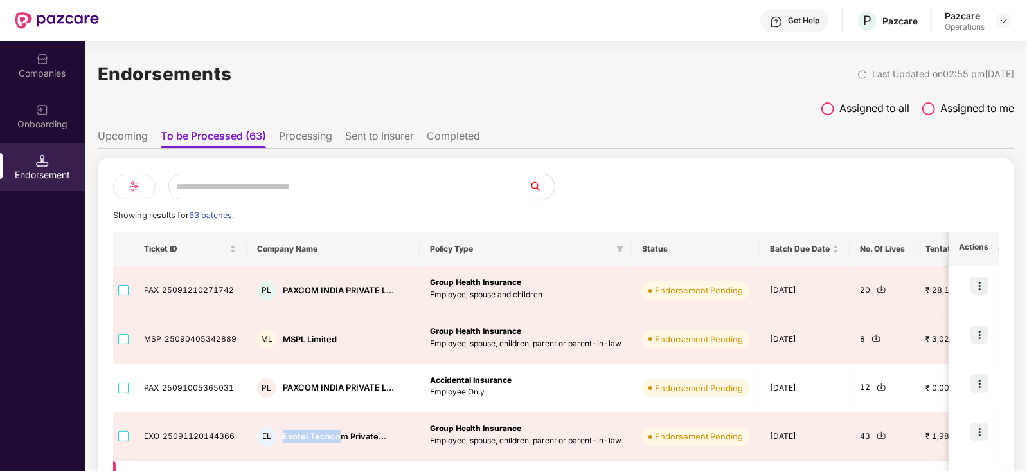
scroll to position [0, 0]
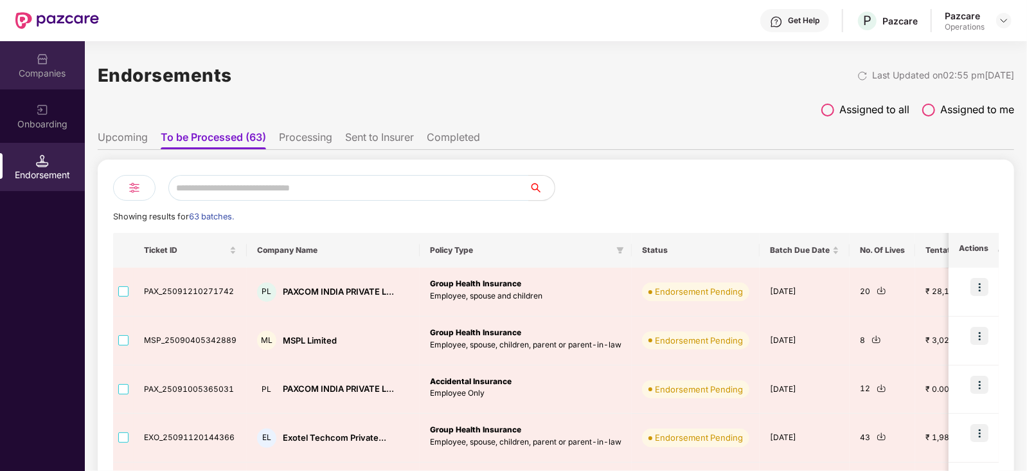
click at [40, 77] on div "Companies" at bounding box center [42, 73] width 85 height 13
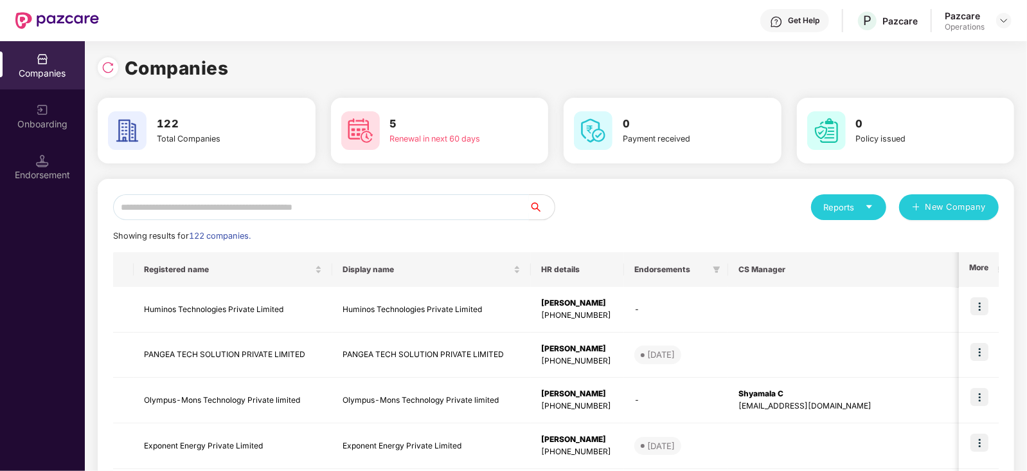
click at [212, 199] on input "text" at bounding box center [321, 207] width 416 height 26
paste input "**********"
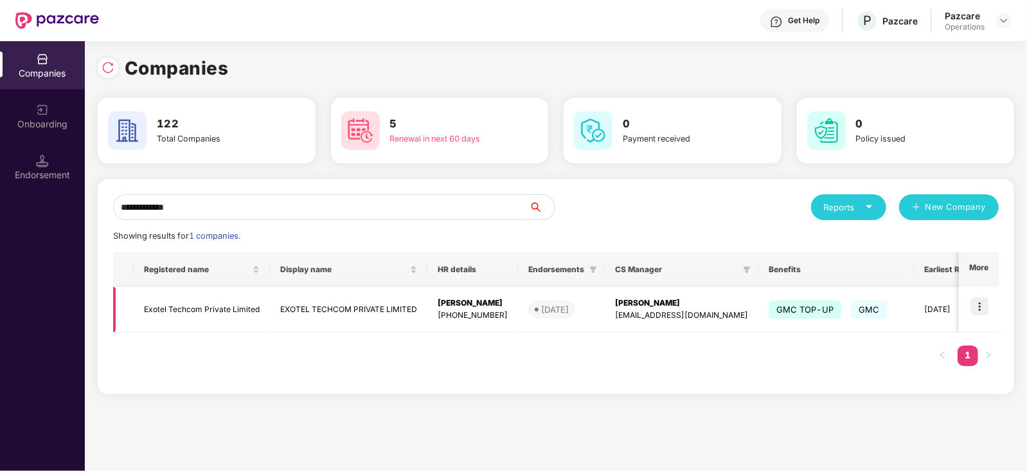
type input "**********"
click at [980, 303] on img at bounding box center [980, 306] width 18 height 18
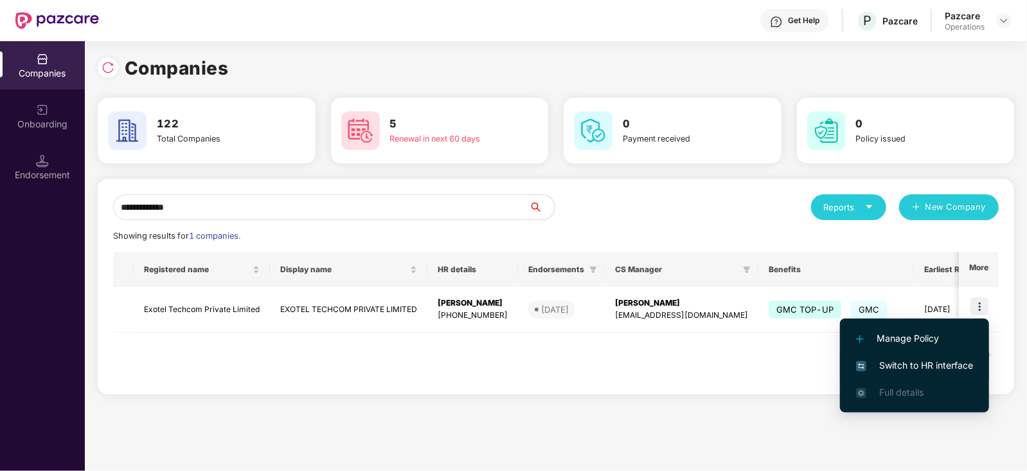
click at [927, 366] on span "Switch to HR interface" at bounding box center [914, 365] width 117 height 14
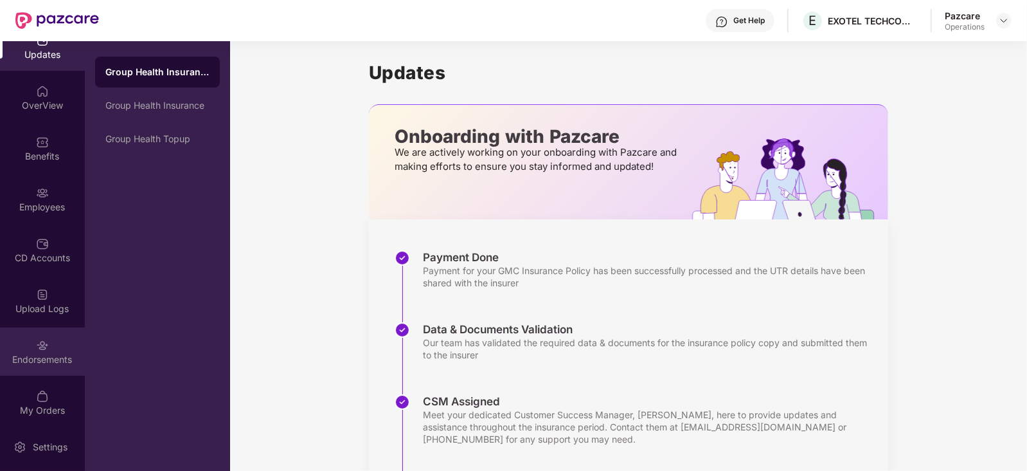
scroll to position [25, 0]
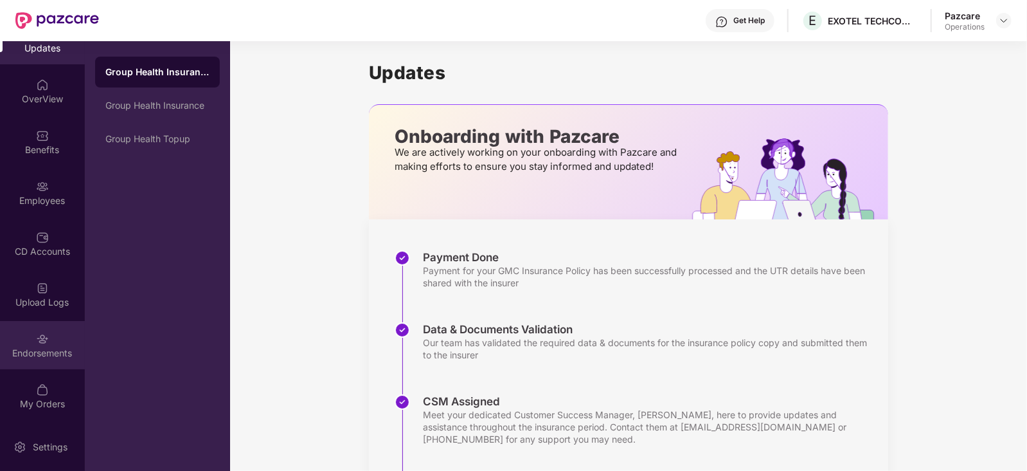
click at [12, 347] on div "Endorsements" at bounding box center [42, 353] width 85 height 13
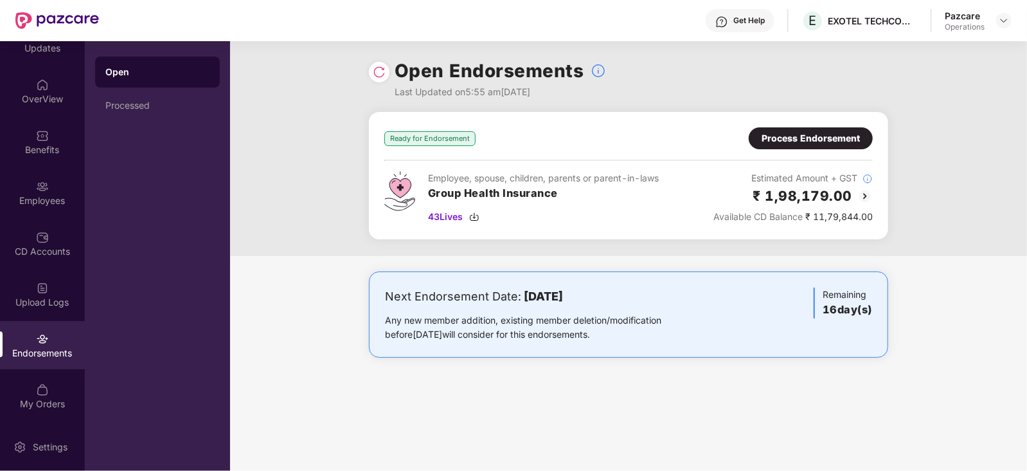
click at [845, 135] on div "Process Endorsement" at bounding box center [811, 138] width 98 height 14
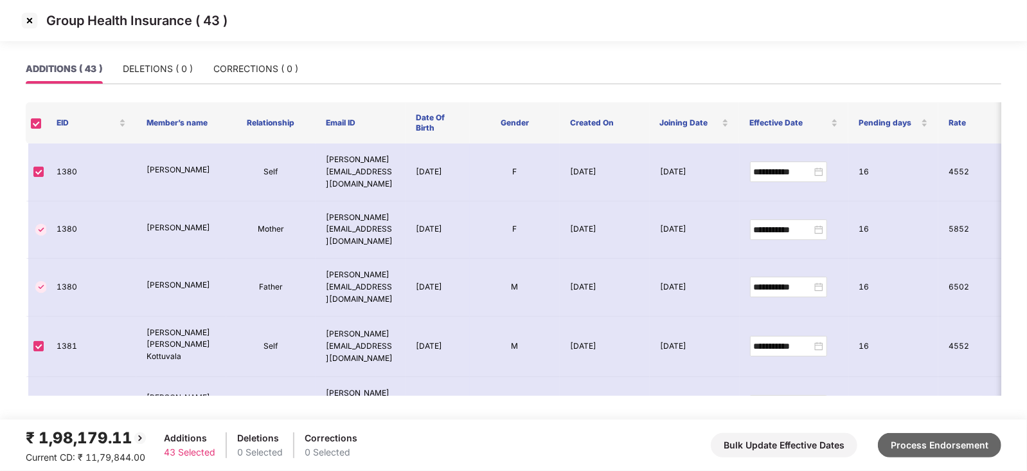
click at [926, 451] on button "Process Endorsement" at bounding box center [939, 445] width 123 height 24
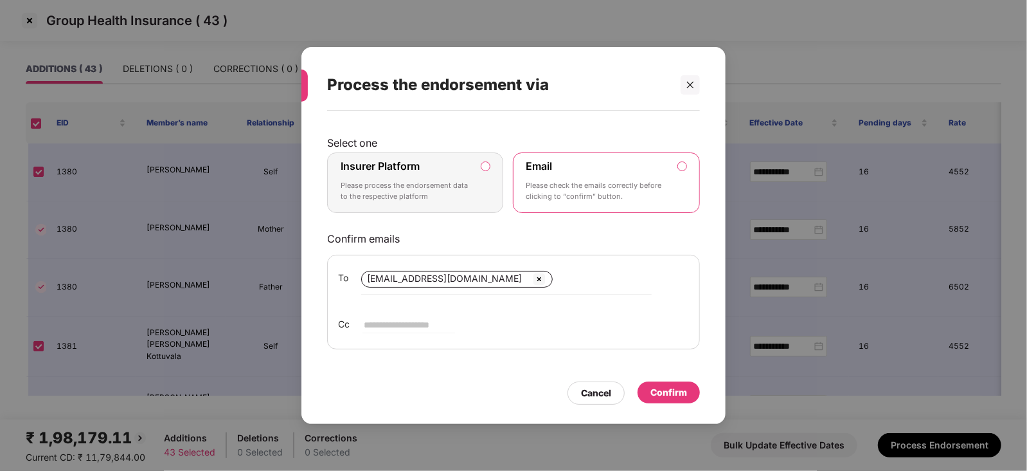
click at [484, 172] on label "Insurer Platform Please process the endorsement data to the respective platform" at bounding box center [415, 182] width 176 height 60
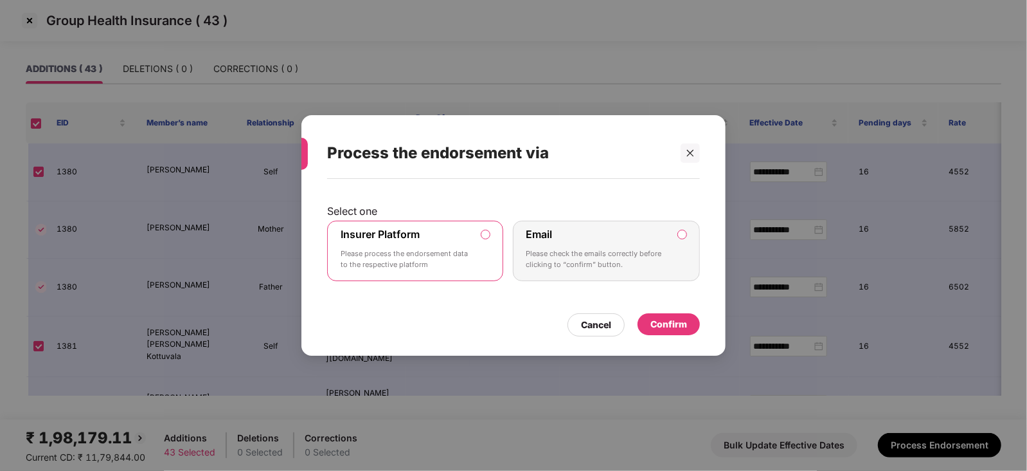
click at [662, 325] on div "Confirm" at bounding box center [669, 324] width 37 height 14
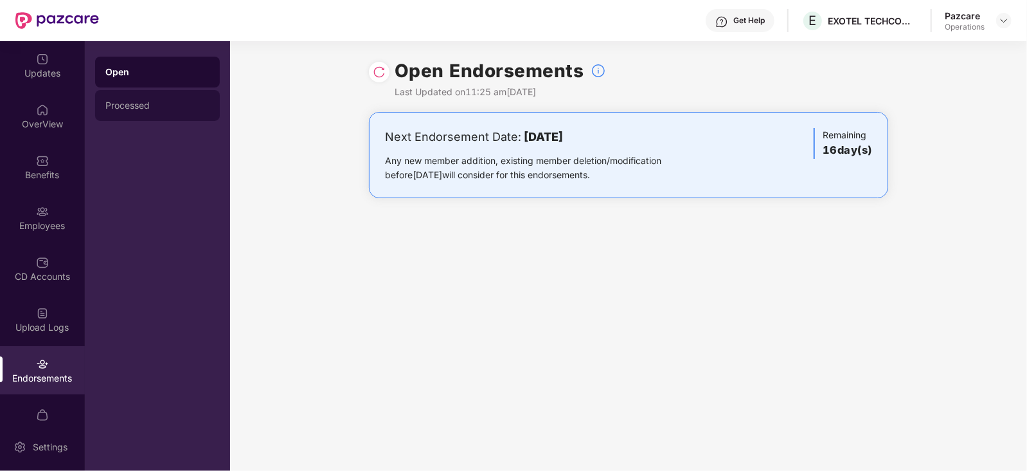
click at [132, 110] on div "Processed" at bounding box center [157, 105] width 104 height 10
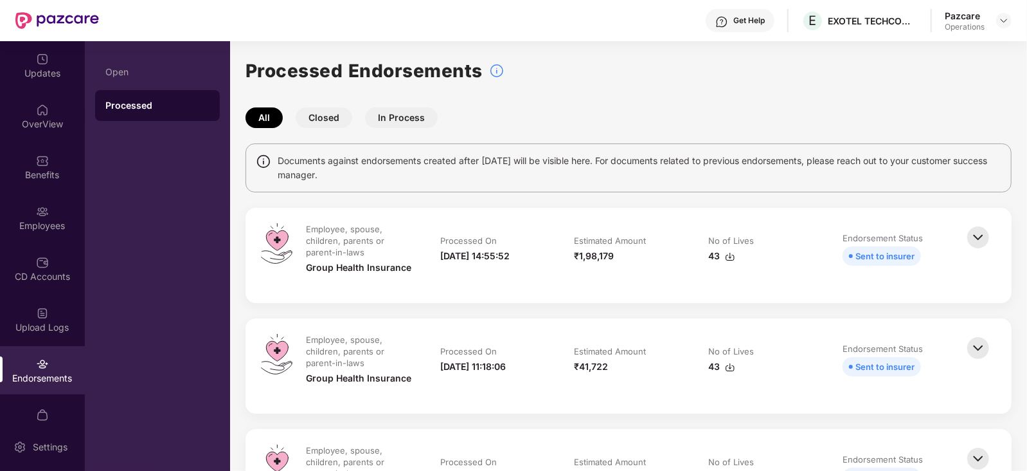
click at [730, 258] on img at bounding box center [730, 256] width 10 height 10
click at [1008, 24] on img at bounding box center [1004, 20] width 10 height 10
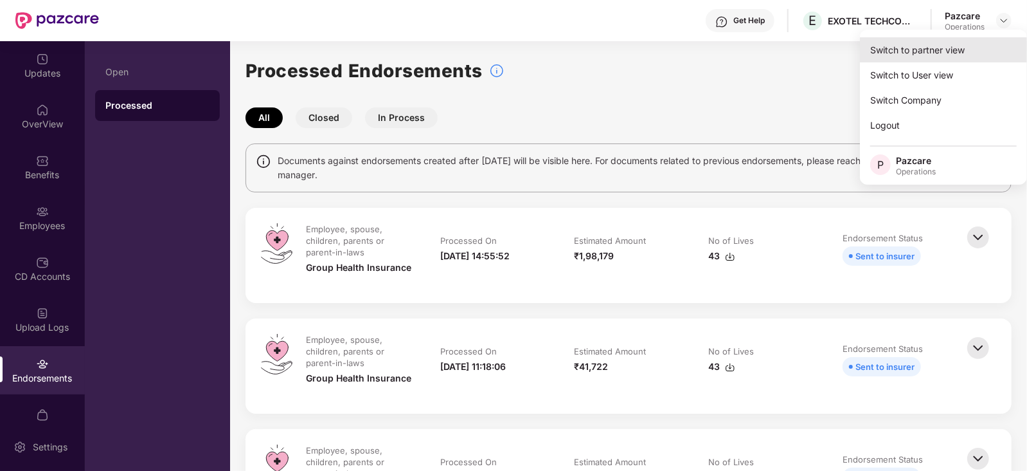
click at [965, 57] on div "Switch to partner view" at bounding box center [943, 49] width 167 height 25
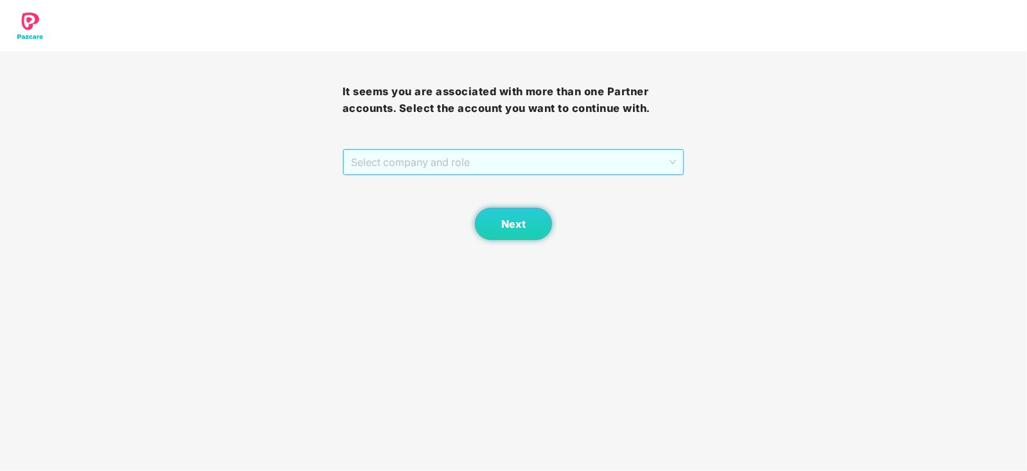
click at [417, 166] on span "Select company and role" at bounding box center [514, 162] width 326 height 24
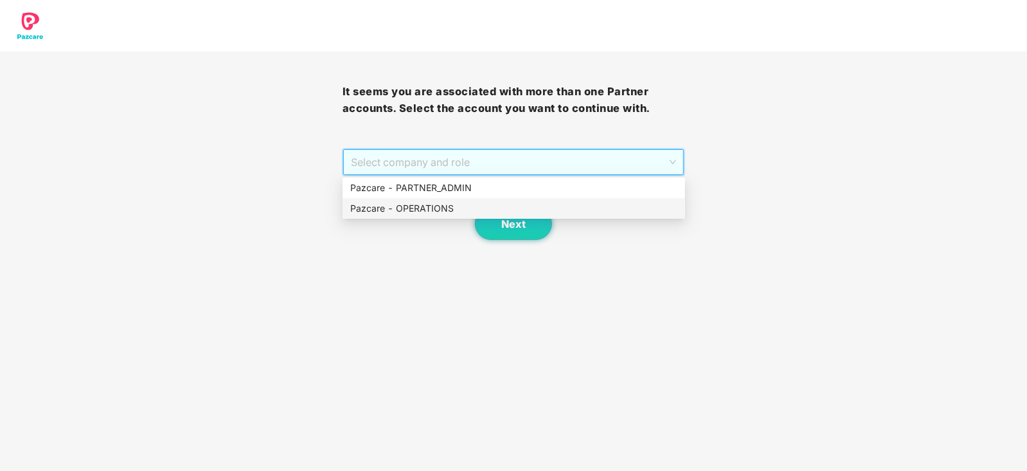
drag, startPoint x: 418, startPoint y: 204, endPoint x: 460, endPoint y: 210, distance: 42.7
click at [419, 204] on div "Pazcare - OPERATIONS" at bounding box center [513, 208] width 327 height 14
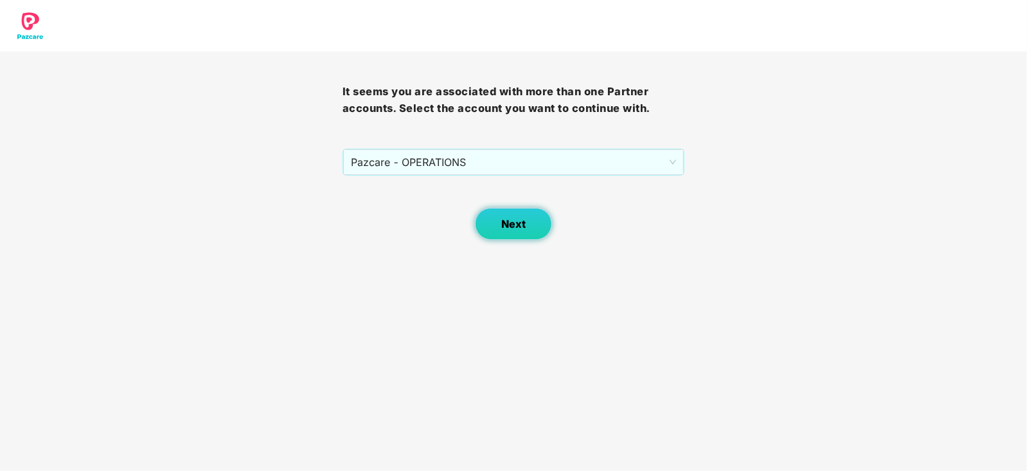
click at [512, 221] on span "Next" at bounding box center [513, 224] width 24 height 12
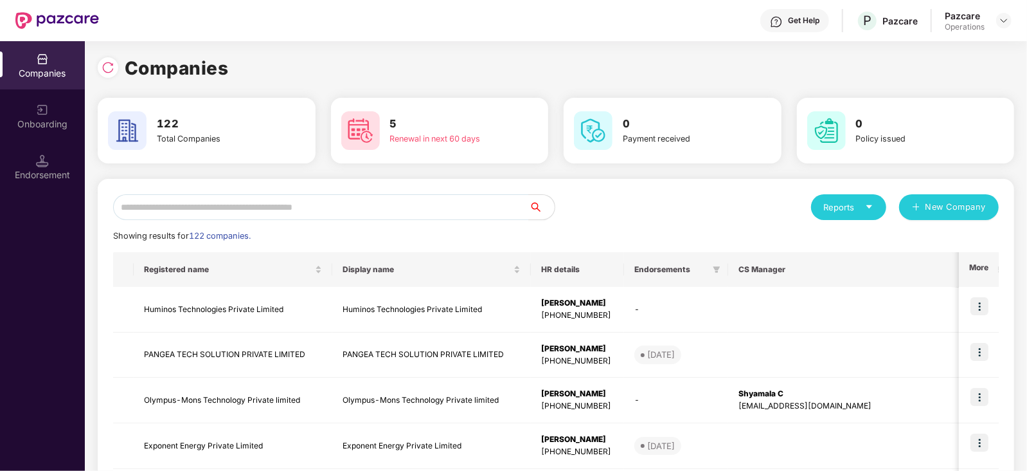
click at [39, 168] on div "Endorsement" at bounding box center [42, 174] width 85 height 13
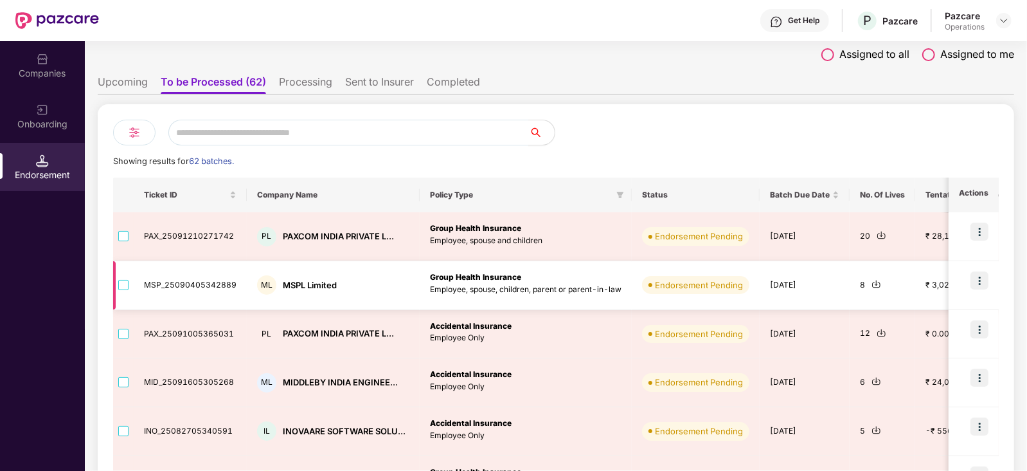
scroll to position [80, 0]
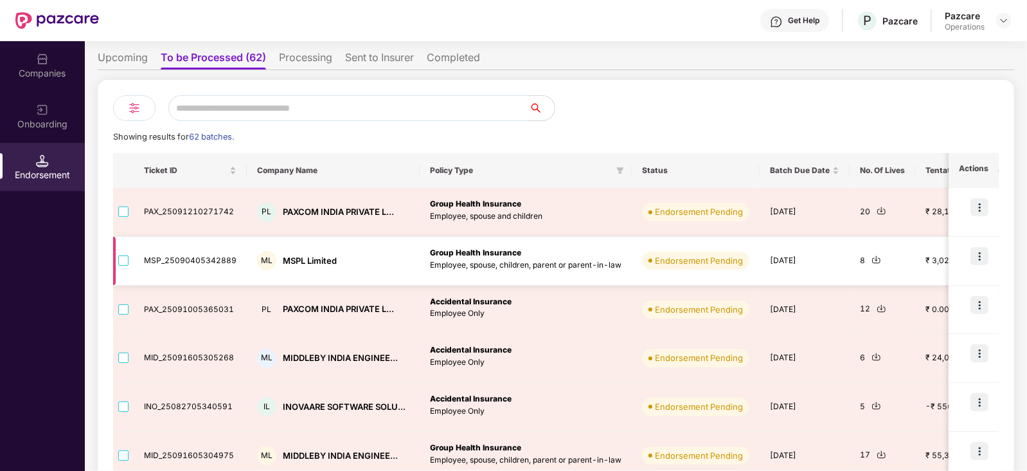
click at [291, 258] on div "MSPL Limited" at bounding box center [310, 261] width 54 height 12
copy div "MSPL Limited"
click at [968, 258] on td at bounding box center [974, 261] width 50 height 49
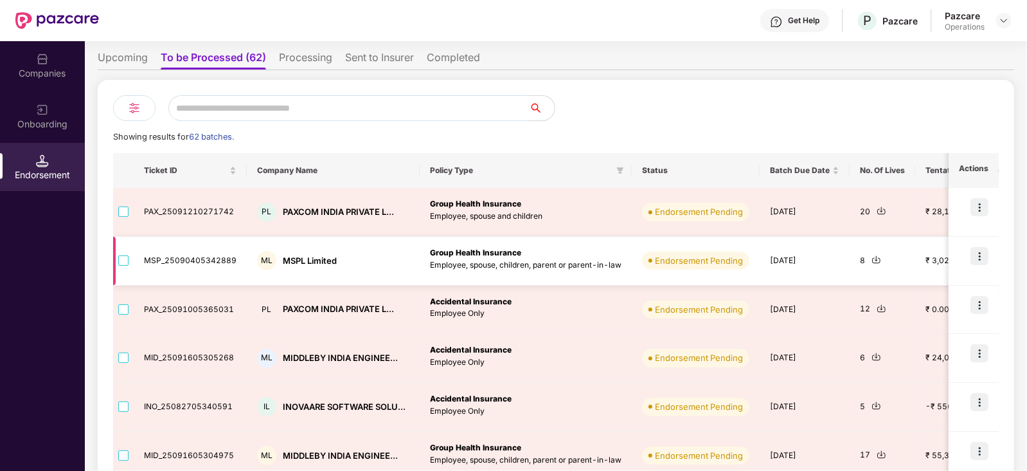
click at [974, 258] on img at bounding box center [980, 256] width 18 height 18
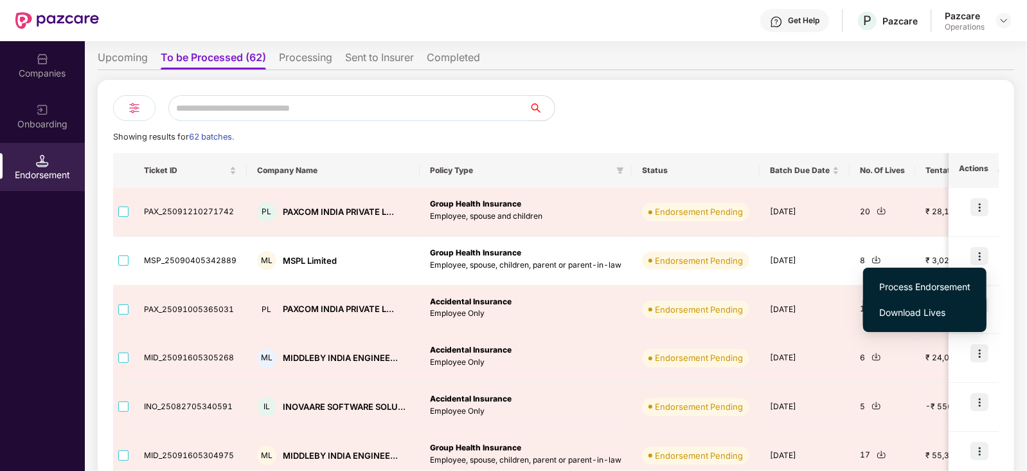
click at [926, 305] on span "Download Lives" at bounding box center [925, 312] width 91 height 14
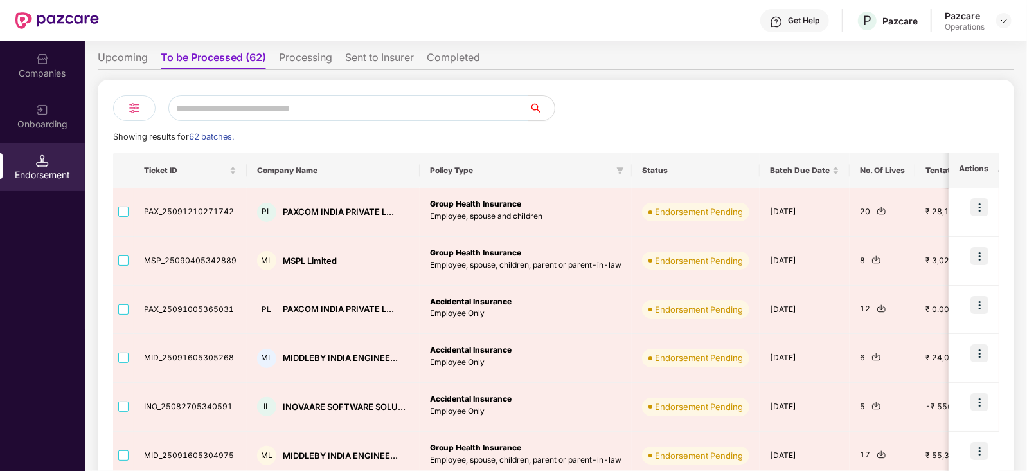
click at [588, 123] on div "Showing results for 62 batches. Ticket ID Company Name Policy Type Status Batch…" at bounding box center [556, 408] width 886 height 626
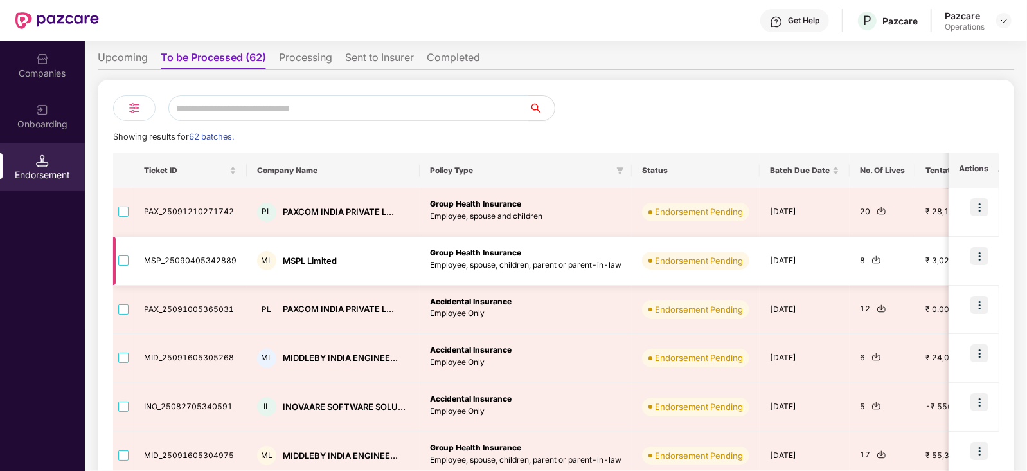
click at [979, 257] on img at bounding box center [980, 256] width 18 height 18
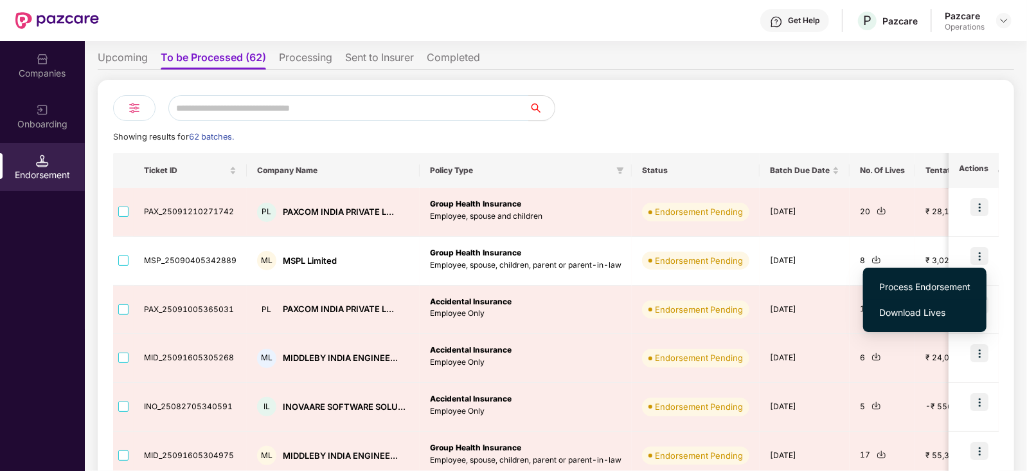
click at [948, 278] on li "Process Endorsement" at bounding box center [924, 287] width 123 height 26
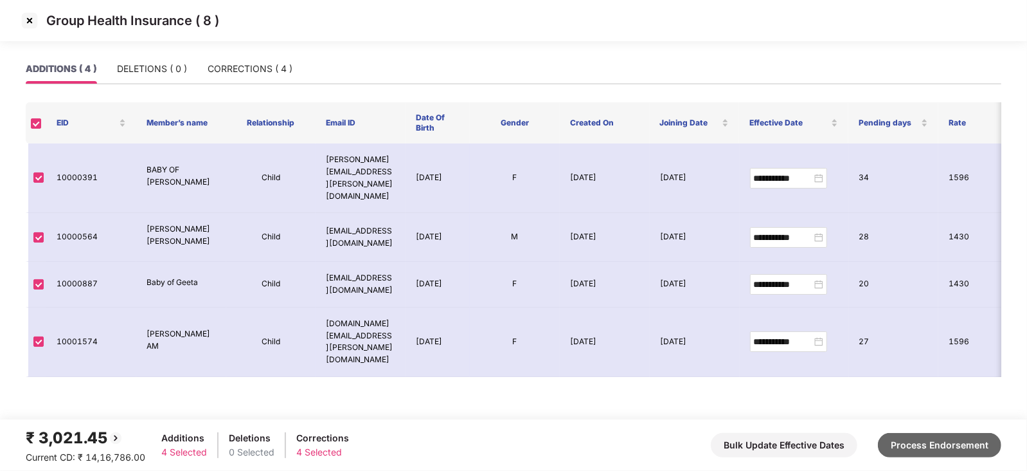
click at [895, 440] on button "Process Endorsement" at bounding box center [939, 445] width 123 height 24
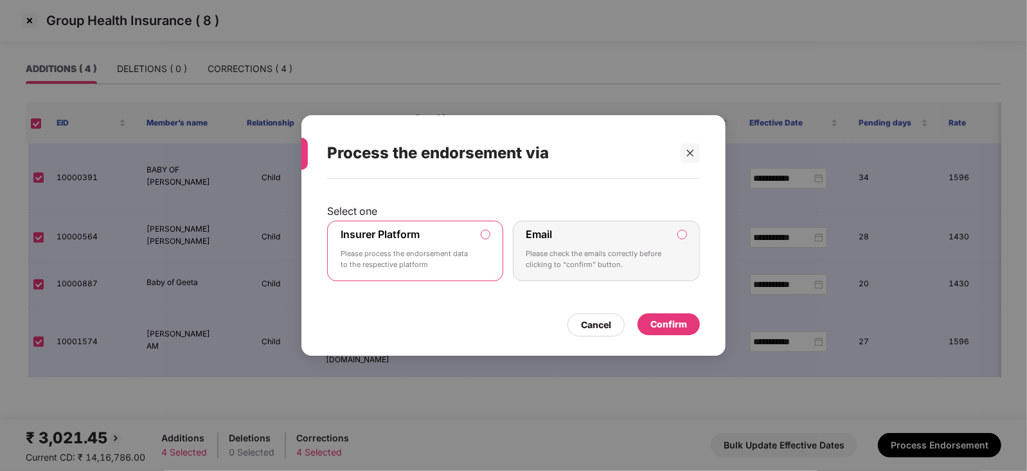
click at [667, 321] on div "Confirm" at bounding box center [669, 324] width 37 height 14
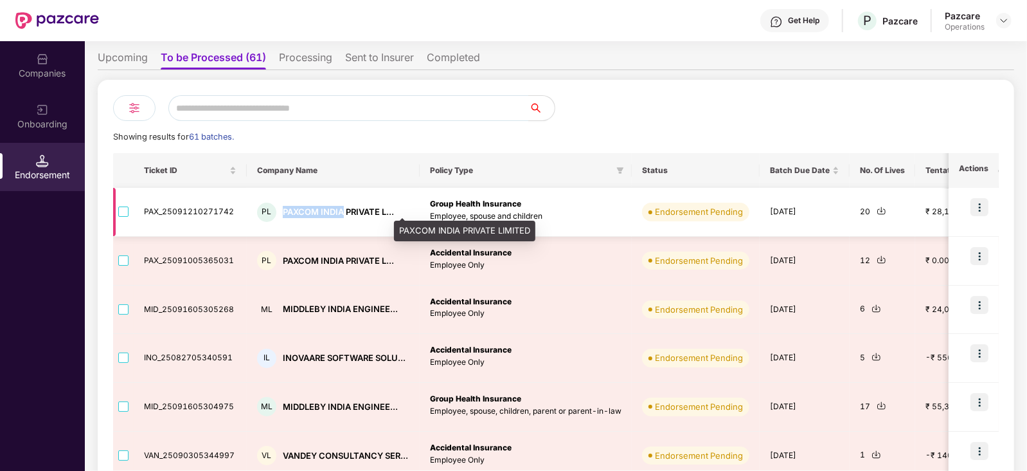
drag, startPoint x: 278, startPoint y: 212, endPoint x: 342, endPoint y: 210, distance: 64.3
click at [342, 210] on div "PL PAXCOM INDIA PRIVATE L..." at bounding box center [333, 212] width 152 height 19
copy div "PAXCOM INDIA"
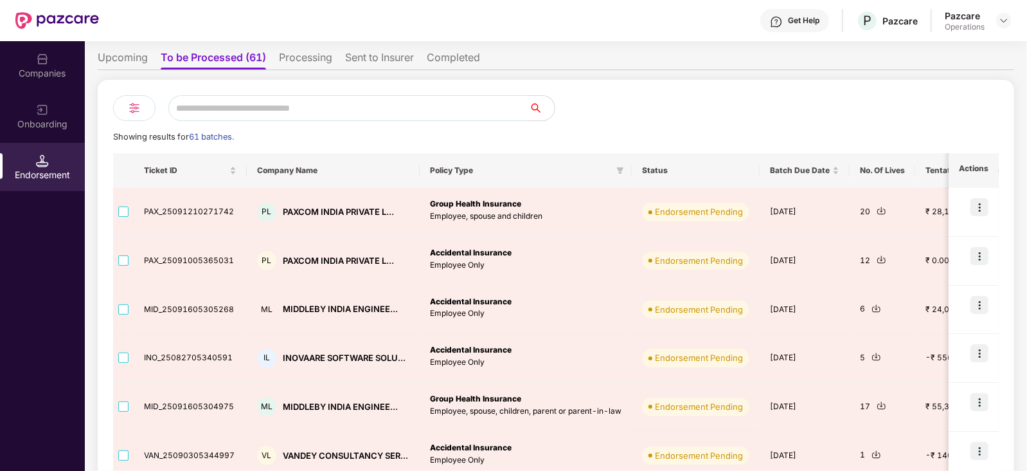
click at [46, 77] on div "Companies" at bounding box center [42, 73] width 85 height 13
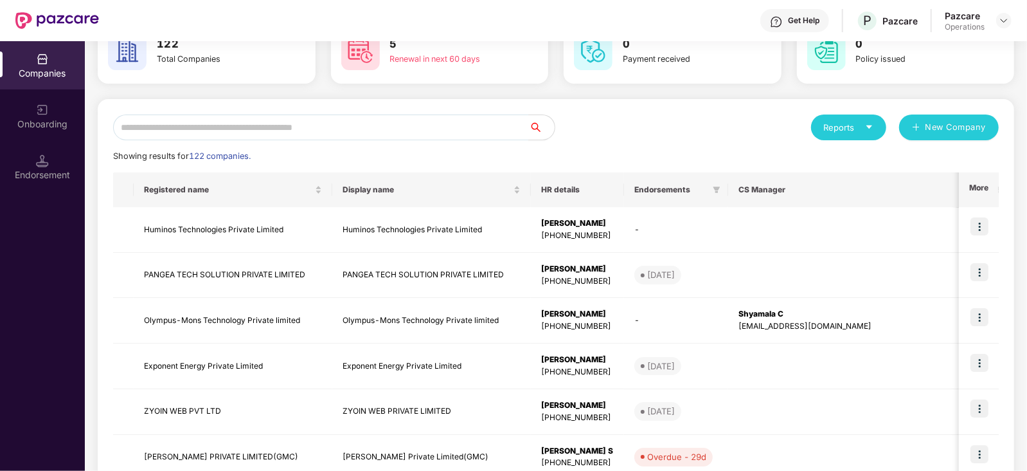
scroll to position [0, 0]
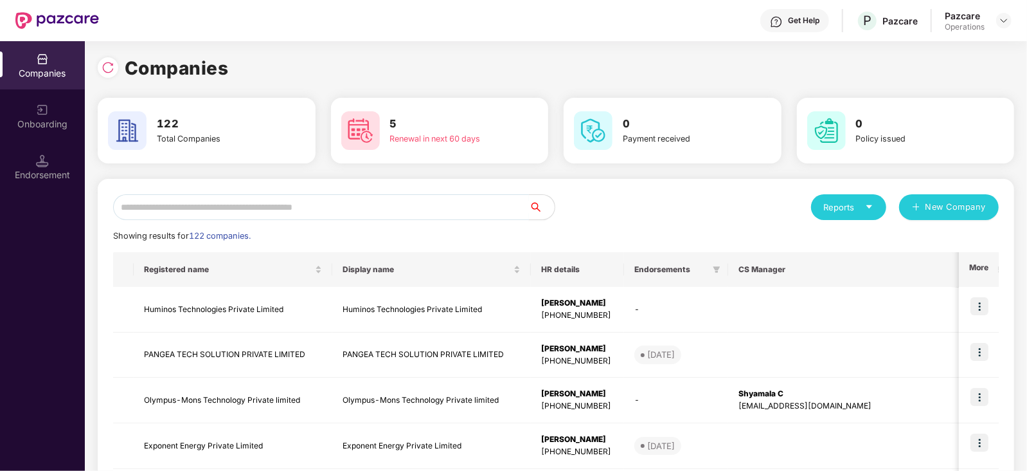
click at [215, 215] on input "text" at bounding box center [321, 207] width 416 height 26
paste input "**********"
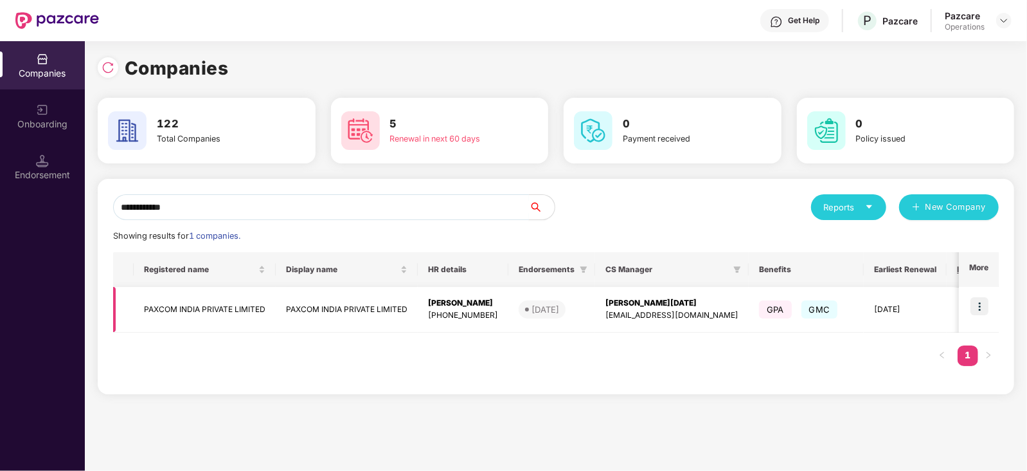
type input "**********"
click at [980, 305] on img at bounding box center [980, 306] width 18 height 18
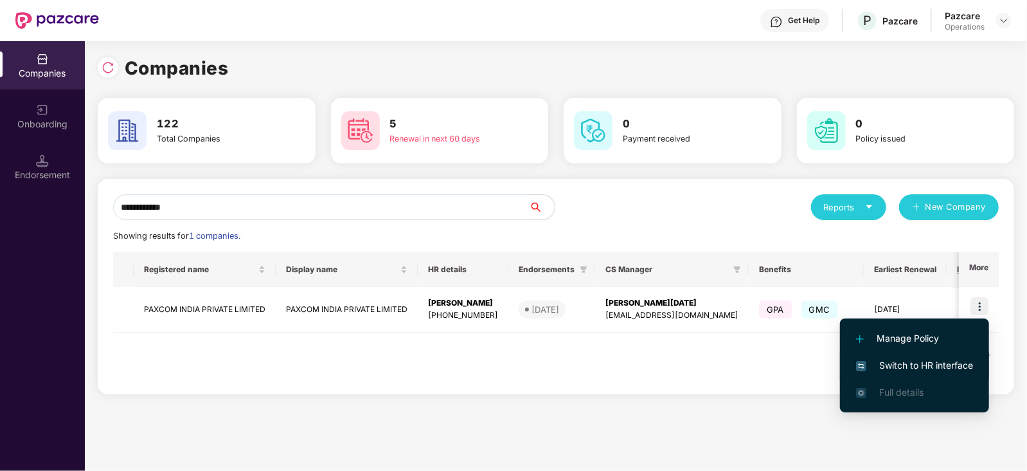
click at [948, 370] on span "Switch to HR interface" at bounding box center [914, 365] width 117 height 14
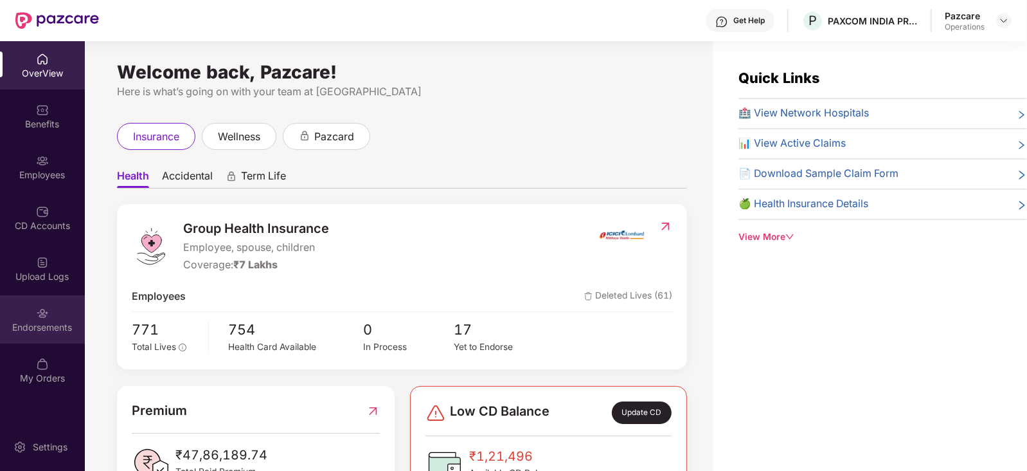
click at [67, 326] on div "Endorsements" at bounding box center [42, 327] width 85 height 13
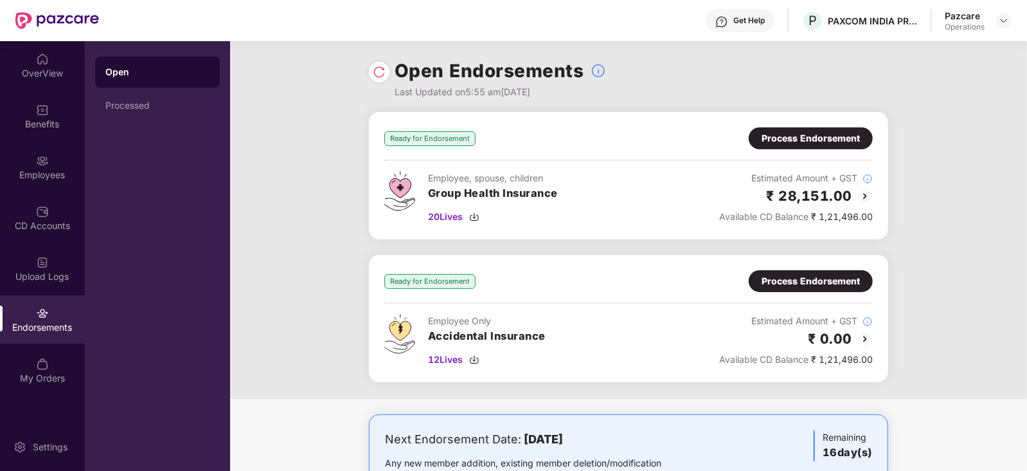
click at [761, 145] on div "Process Endorsement" at bounding box center [811, 138] width 124 height 22
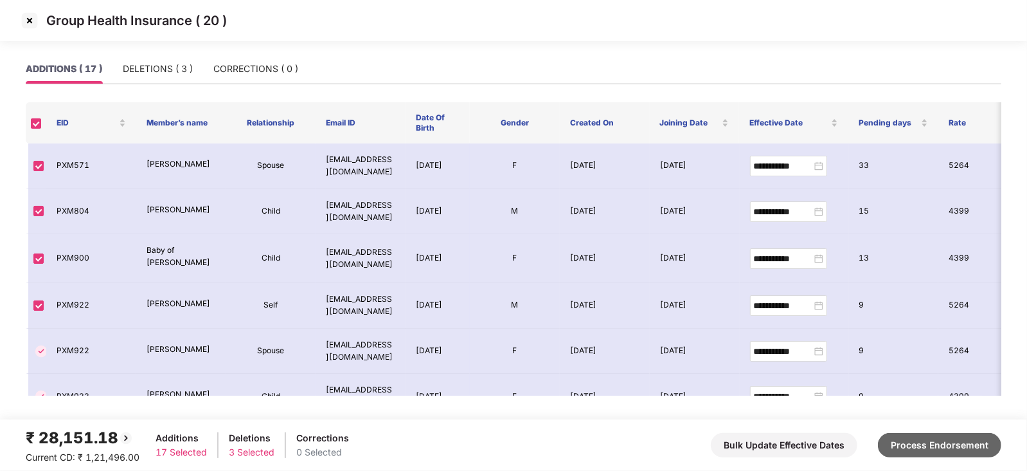
click at [914, 449] on button "Process Endorsement" at bounding box center [939, 445] width 123 height 24
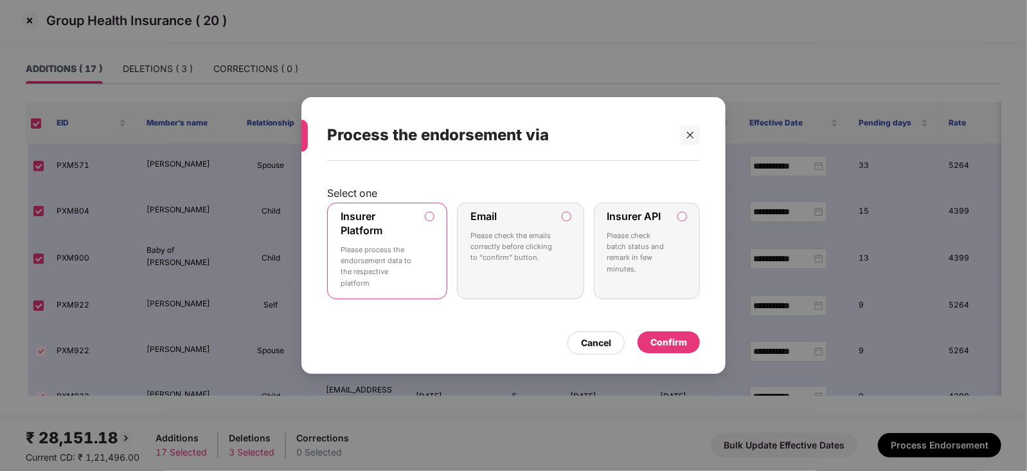
click at [664, 344] on div "Confirm" at bounding box center [669, 342] width 37 height 14
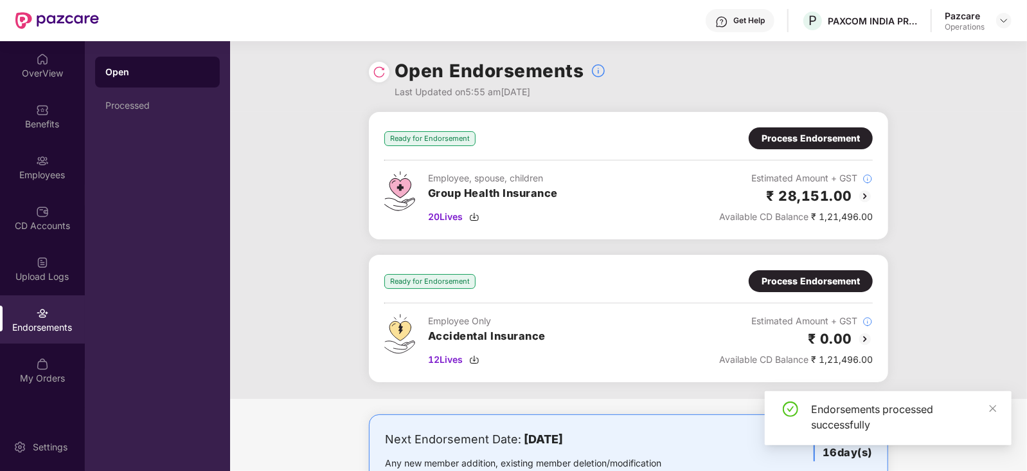
click at [799, 278] on div "Process Endorsement" at bounding box center [811, 281] width 98 height 14
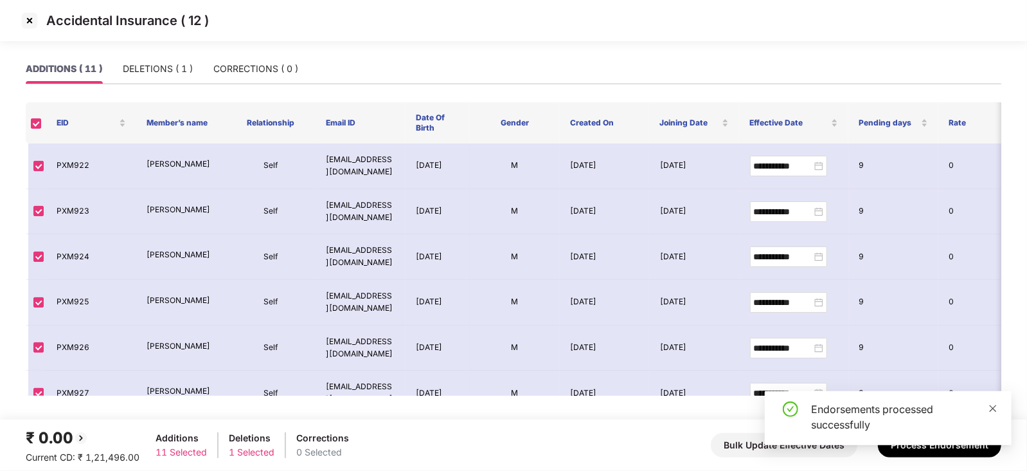
click at [993, 410] on icon "close" at bounding box center [993, 408] width 9 height 9
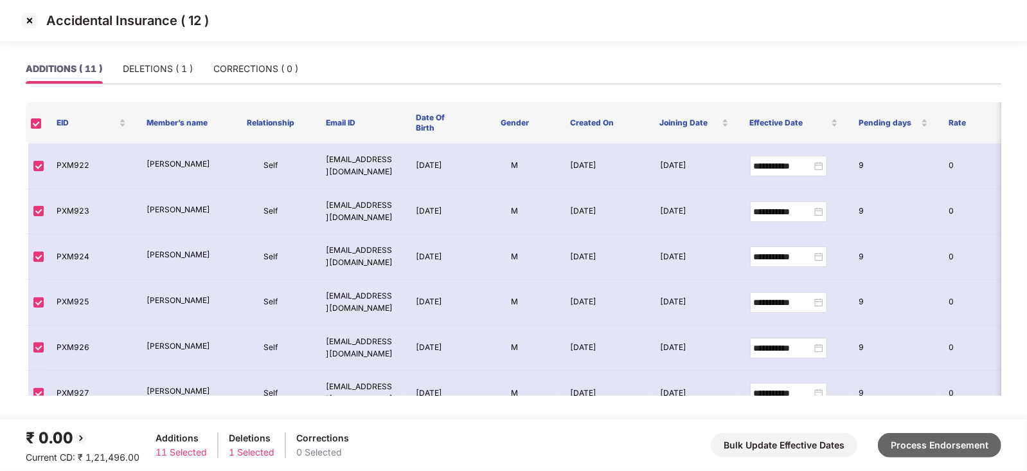
click at [945, 444] on button "Process Endorsement" at bounding box center [939, 445] width 123 height 24
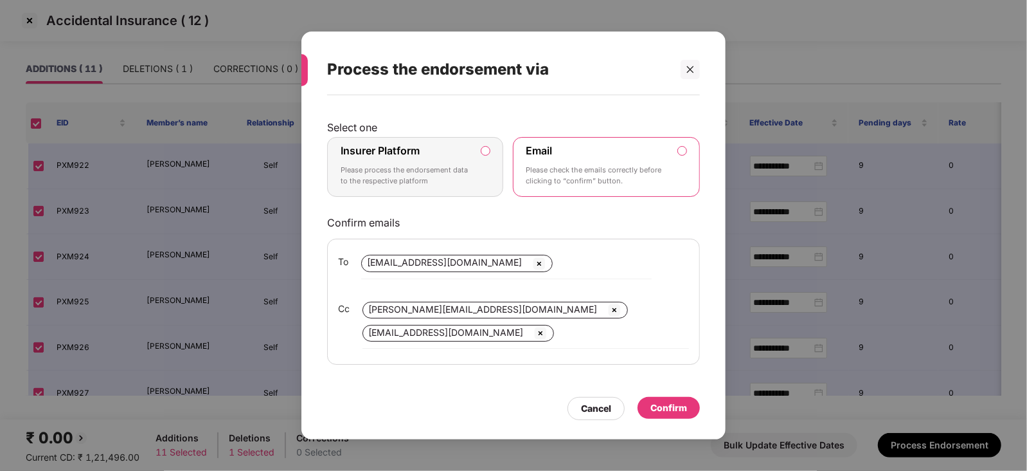
click at [497, 149] on label "Insurer Platform Please process the endorsement data to the respective platform" at bounding box center [415, 167] width 176 height 60
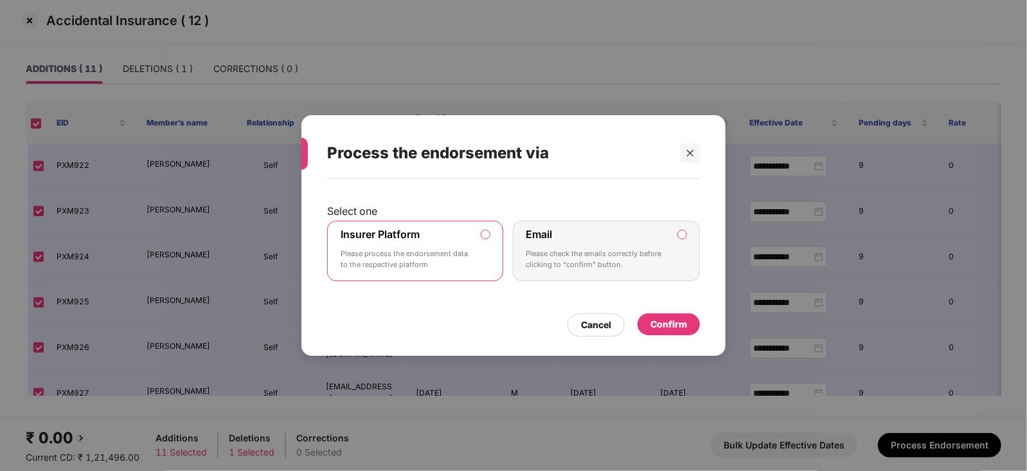
click at [643, 325] on div "Confirm" at bounding box center [669, 324] width 62 height 22
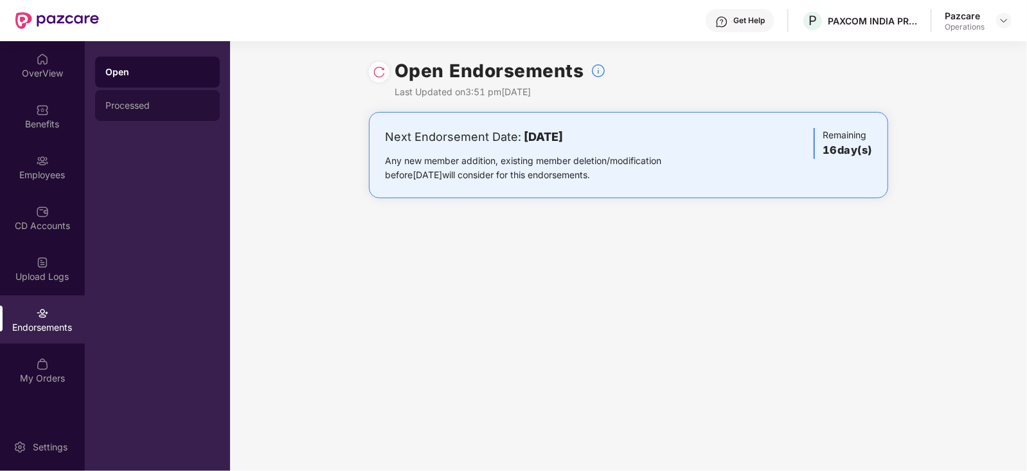
click at [114, 104] on div "Processed" at bounding box center [157, 105] width 104 height 10
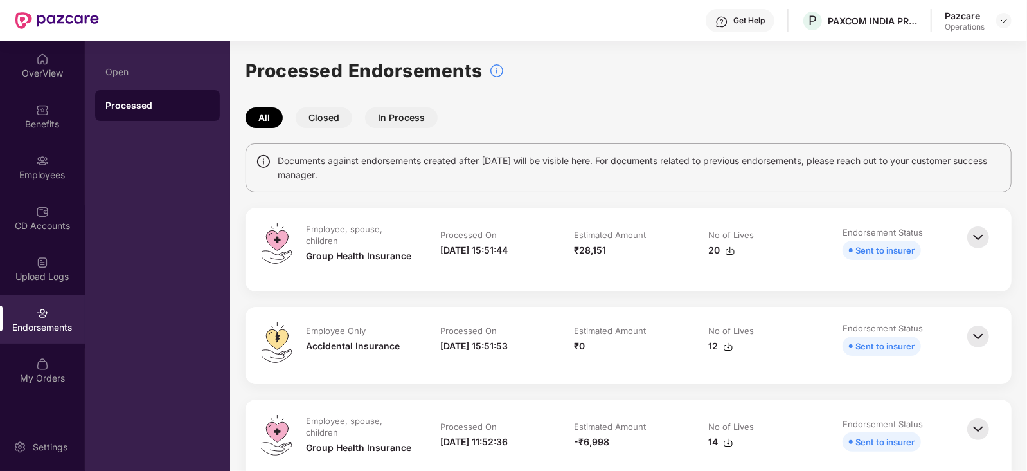
click at [727, 250] on img at bounding box center [730, 251] width 10 height 10
click at [665, 360] on td "Estimated Amount ₹0" at bounding box center [629, 345] width 134 height 46
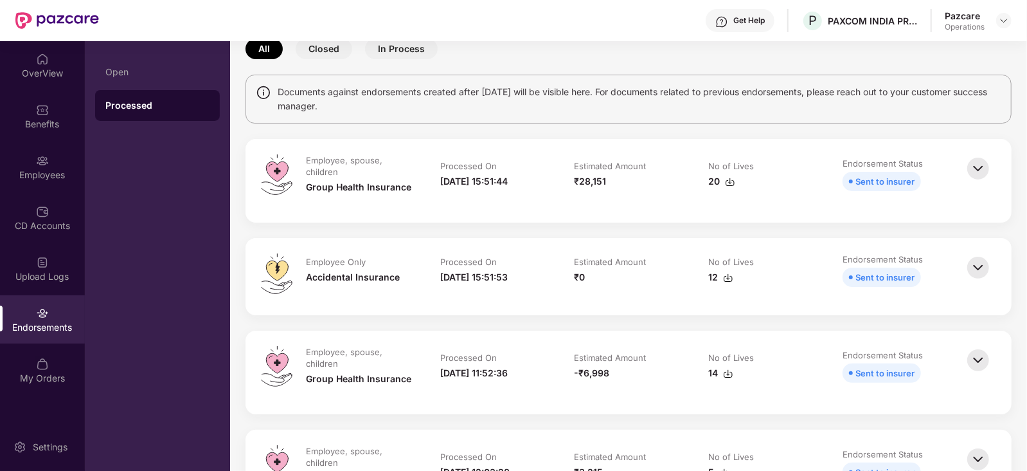
scroll to position [160, 0]
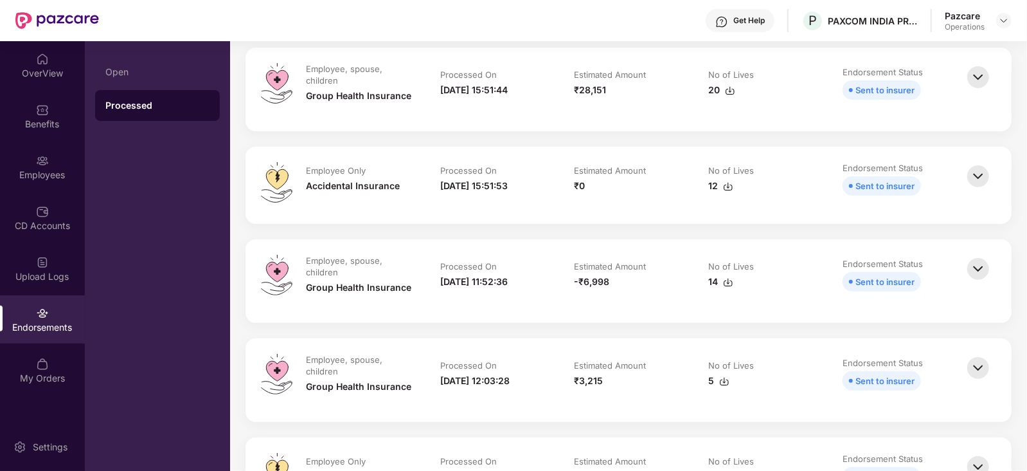
click at [724, 189] on img at bounding box center [728, 186] width 10 height 10
click at [972, 266] on img at bounding box center [978, 269] width 28 height 28
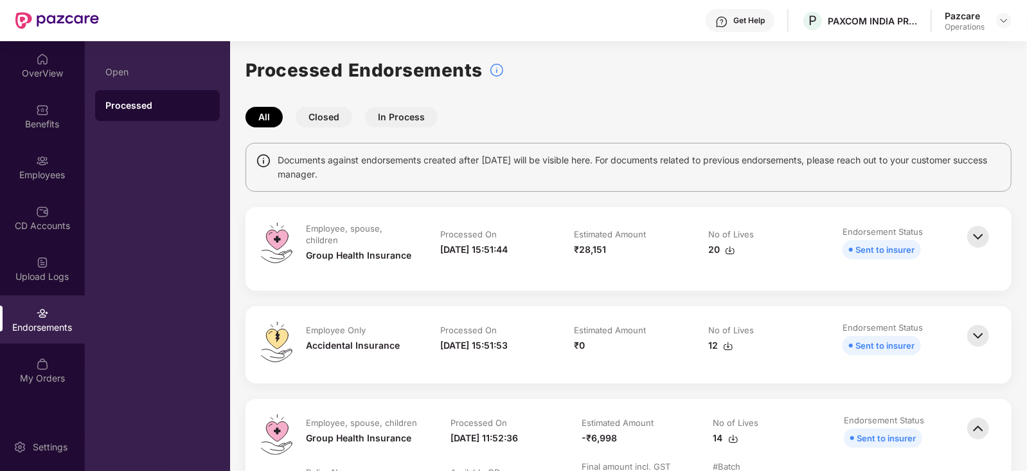
scroll to position [0, 0]
